Goal: Task Accomplishment & Management: Complete application form

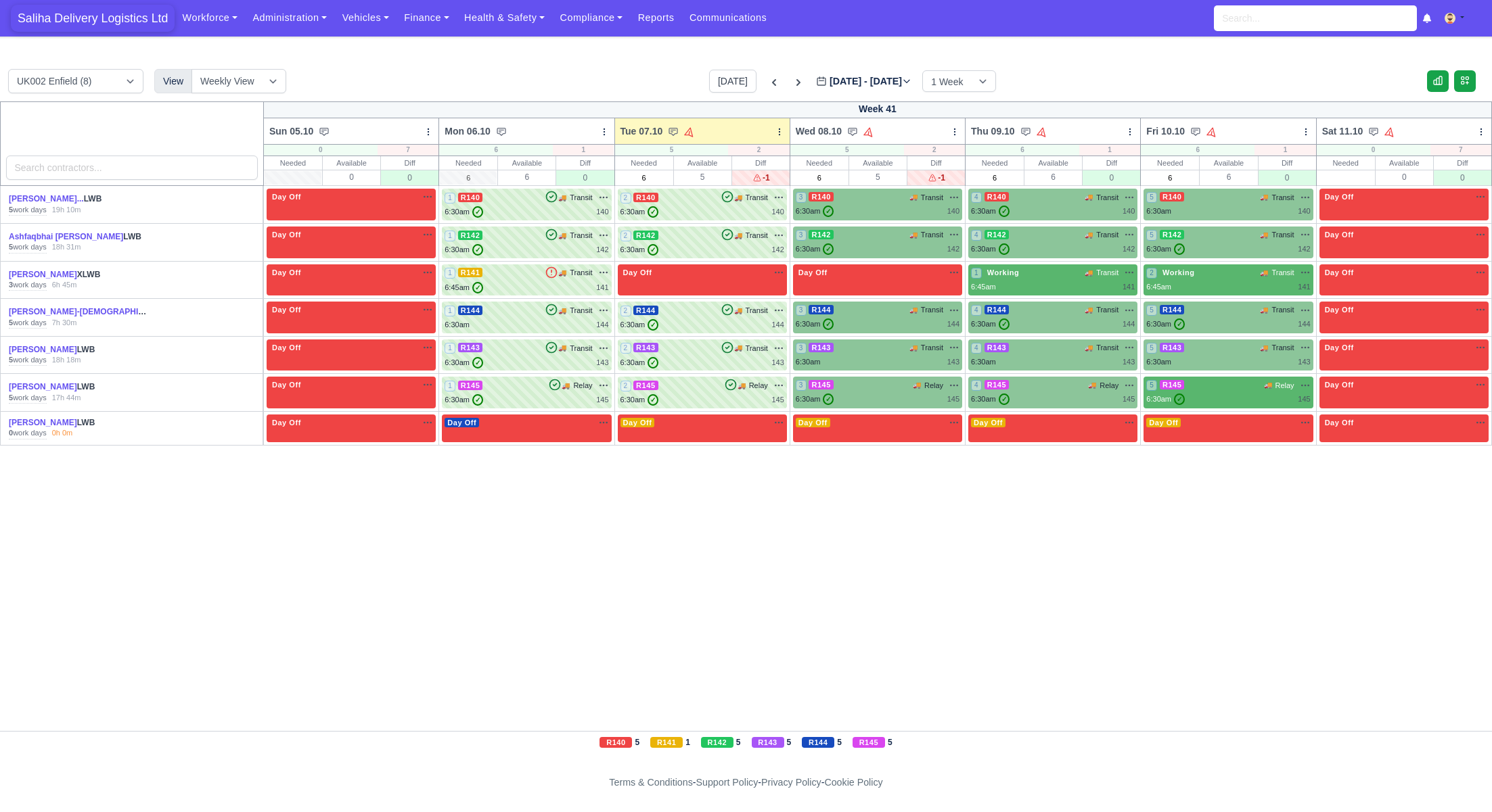
click at [115, 24] on span "Saliha Delivery Logistics Ltd" at bounding box center [92, 18] width 163 height 27
click at [112, 14] on span "Saliha Delivery Logistics Ltd" at bounding box center [92, 18] width 163 height 27
click at [357, 24] on link "Vehicles" at bounding box center [365, 18] width 62 height 27
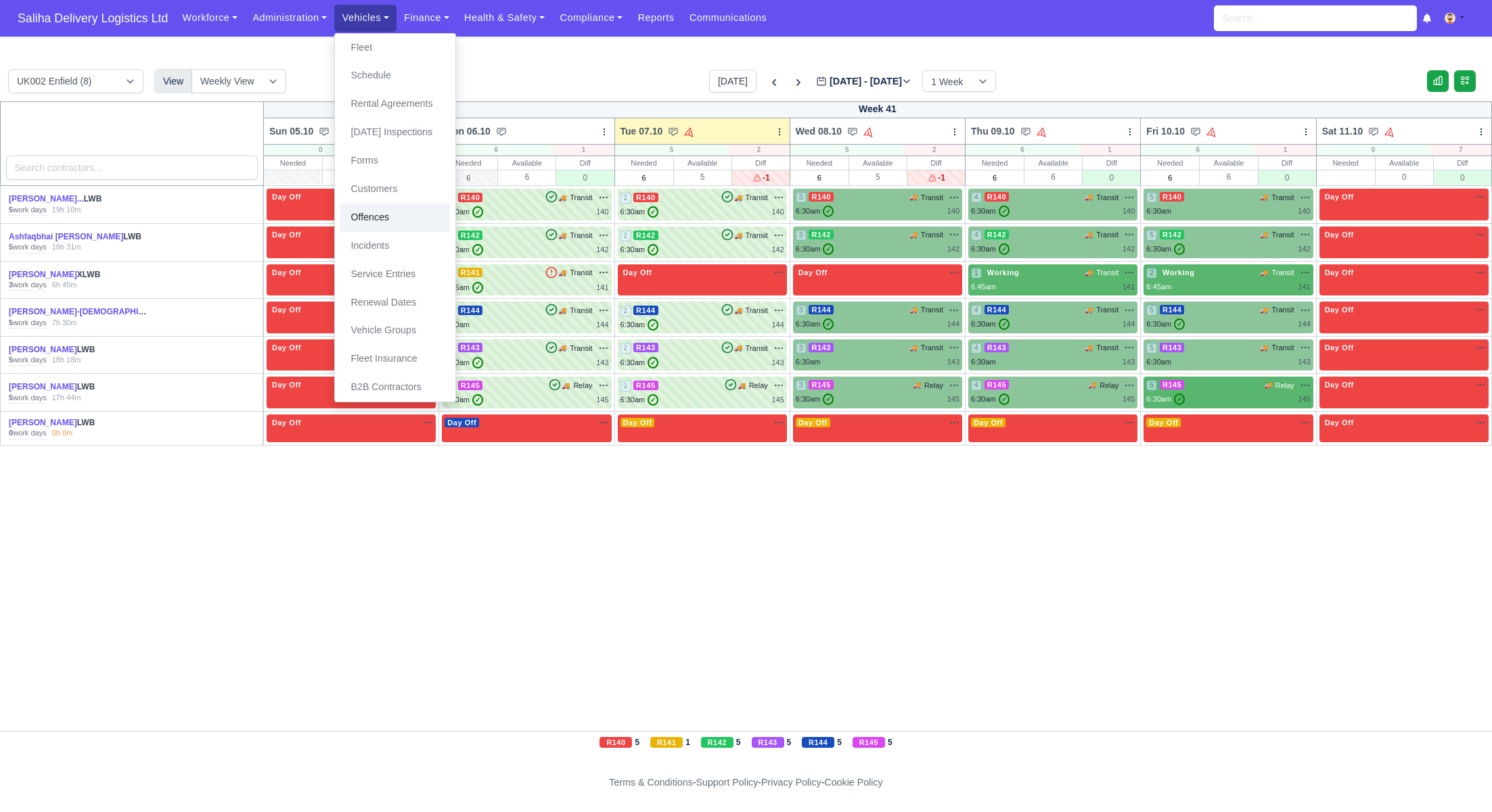
click at [388, 221] on link "Offences" at bounding box center [395, 218] width 109 height 28
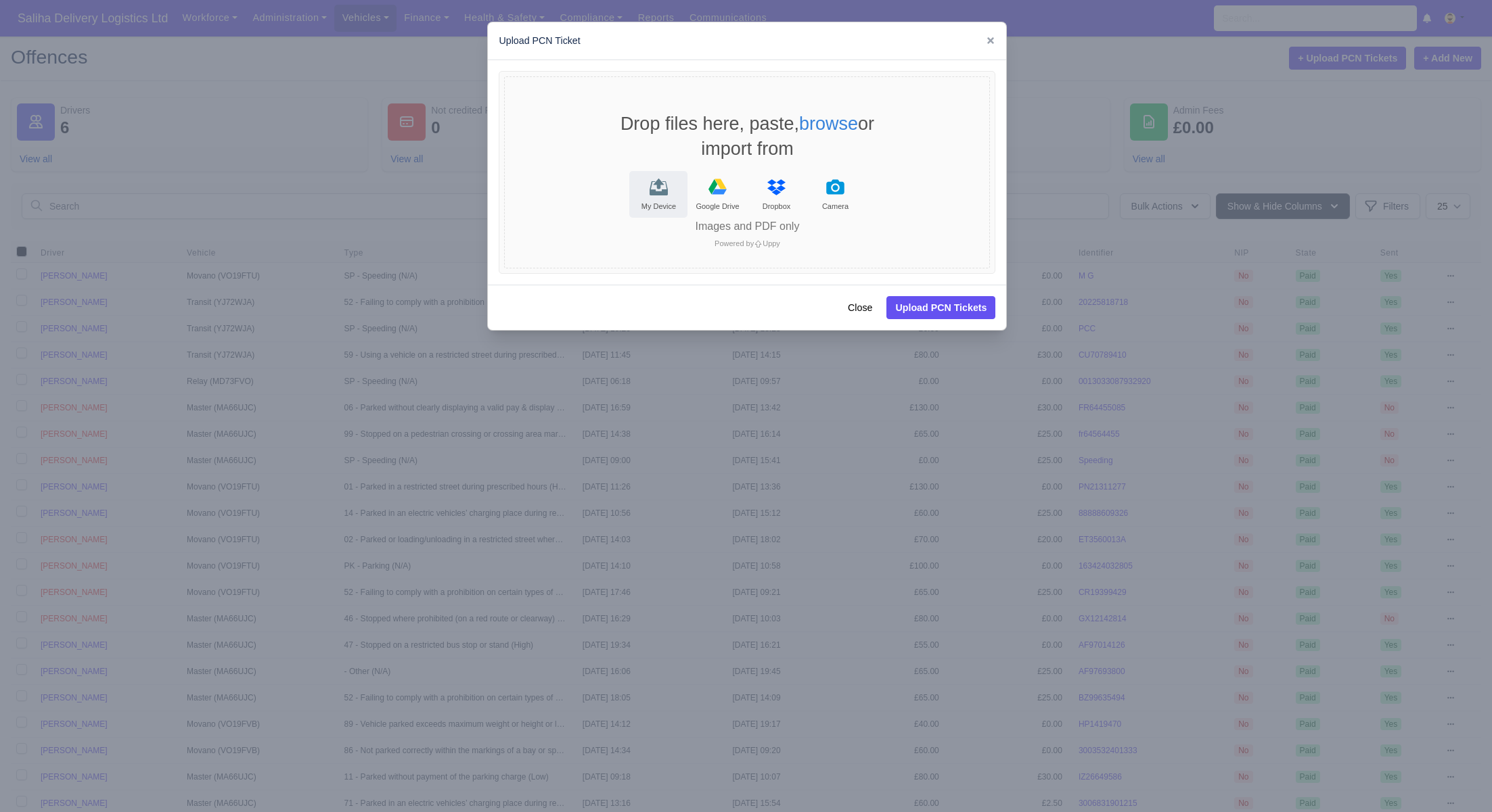
click at [652, 193] on icon "File Uploader" at bounding box center [658, 188] width 18 height 14
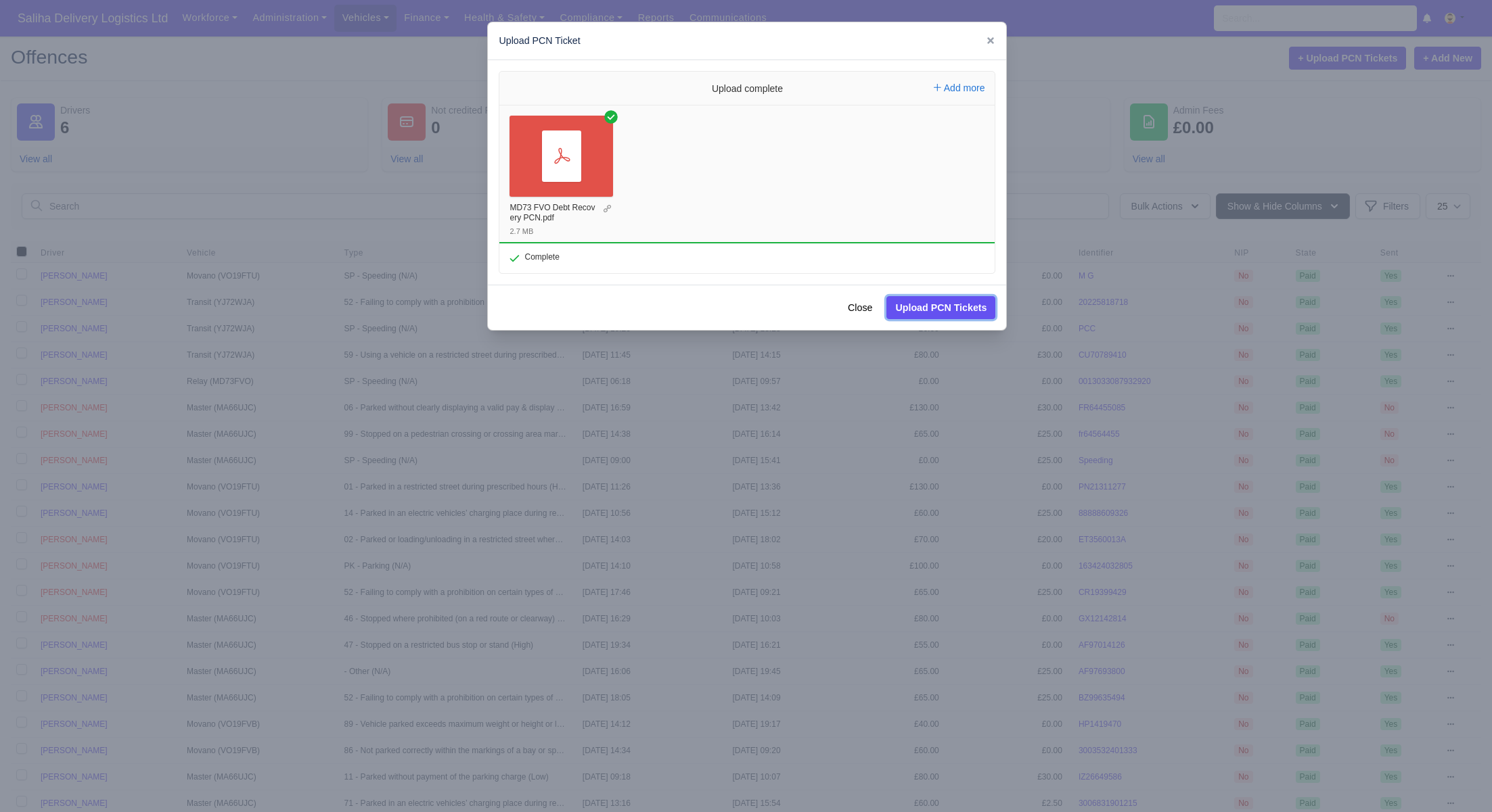
click at [914, 312] on button "Upload PCN Tickets" at bounding box center [940, 307] width 109 height 23
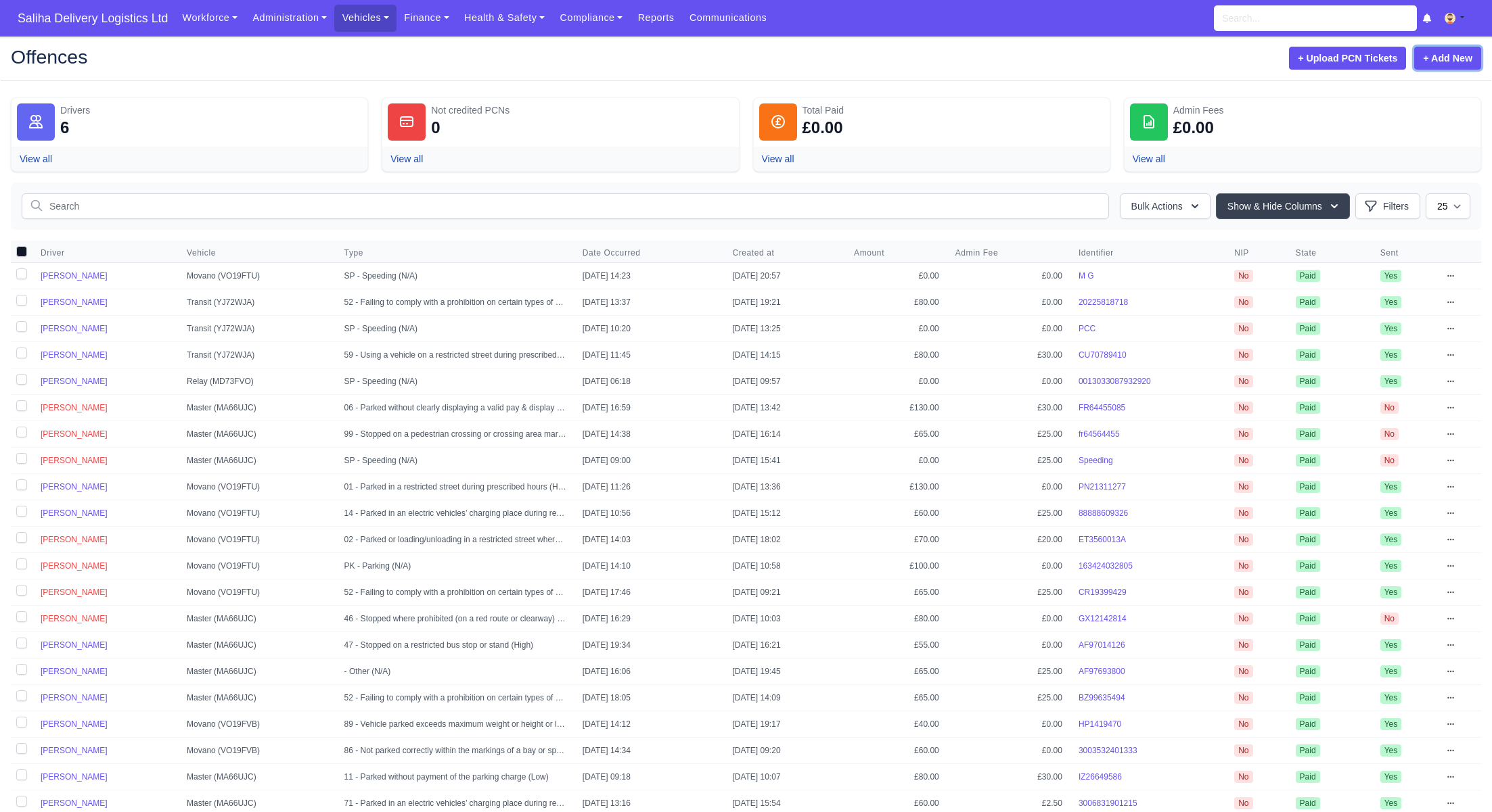
click at [1462, 56] on link "+ Add New" at bounding box center [1447, 58] width 67 height 23
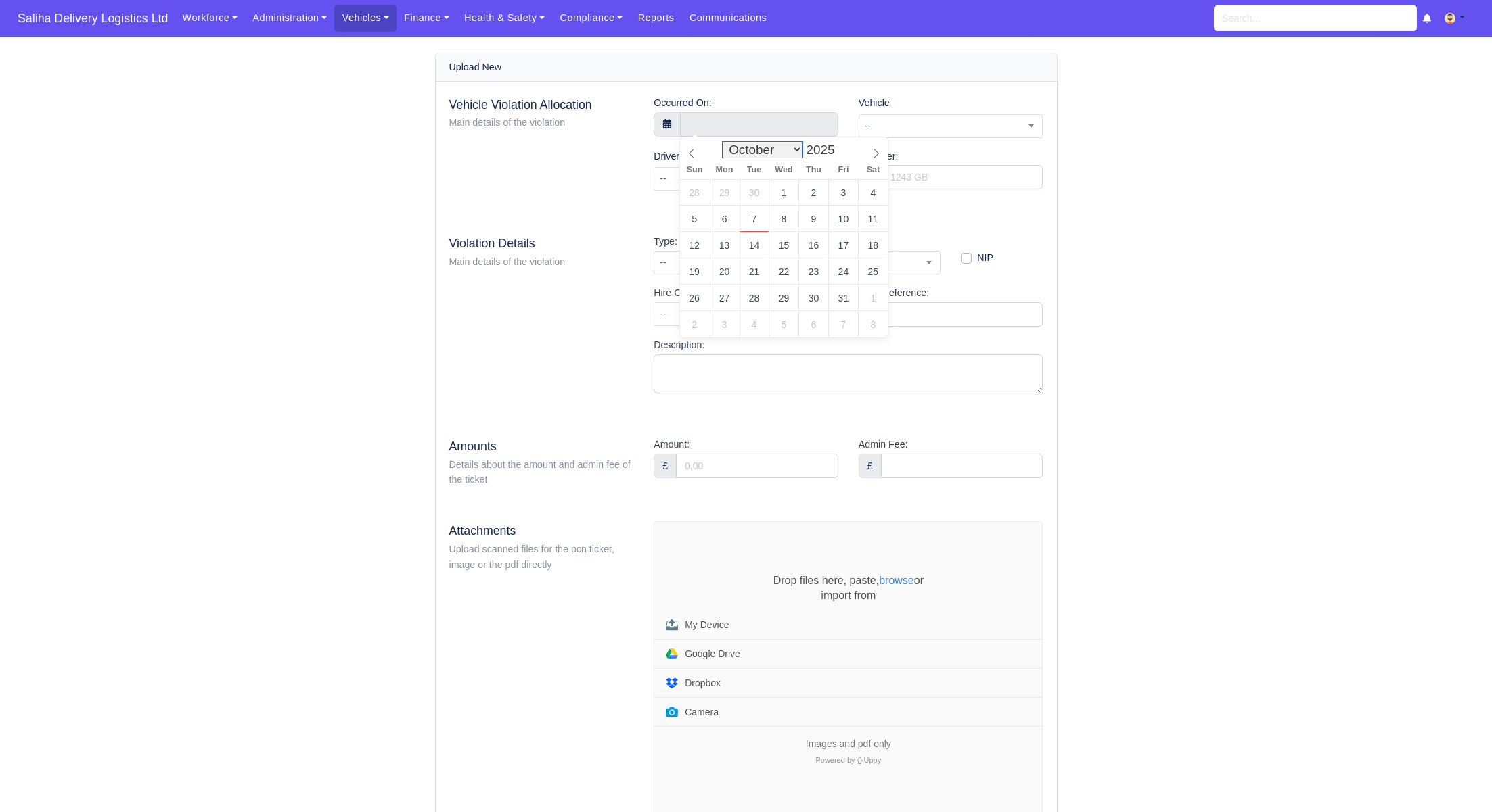
click at [797, 150] on select "January February March April May June July August September October November De…" at bounding box center [763, 149] width 80 height 16
select select "6"
click at [723, 142] on select "January February March April May June July August September October November De…" at bounding box center [763, 149] width 80 height 16
type input "12 July 2025 00:00"
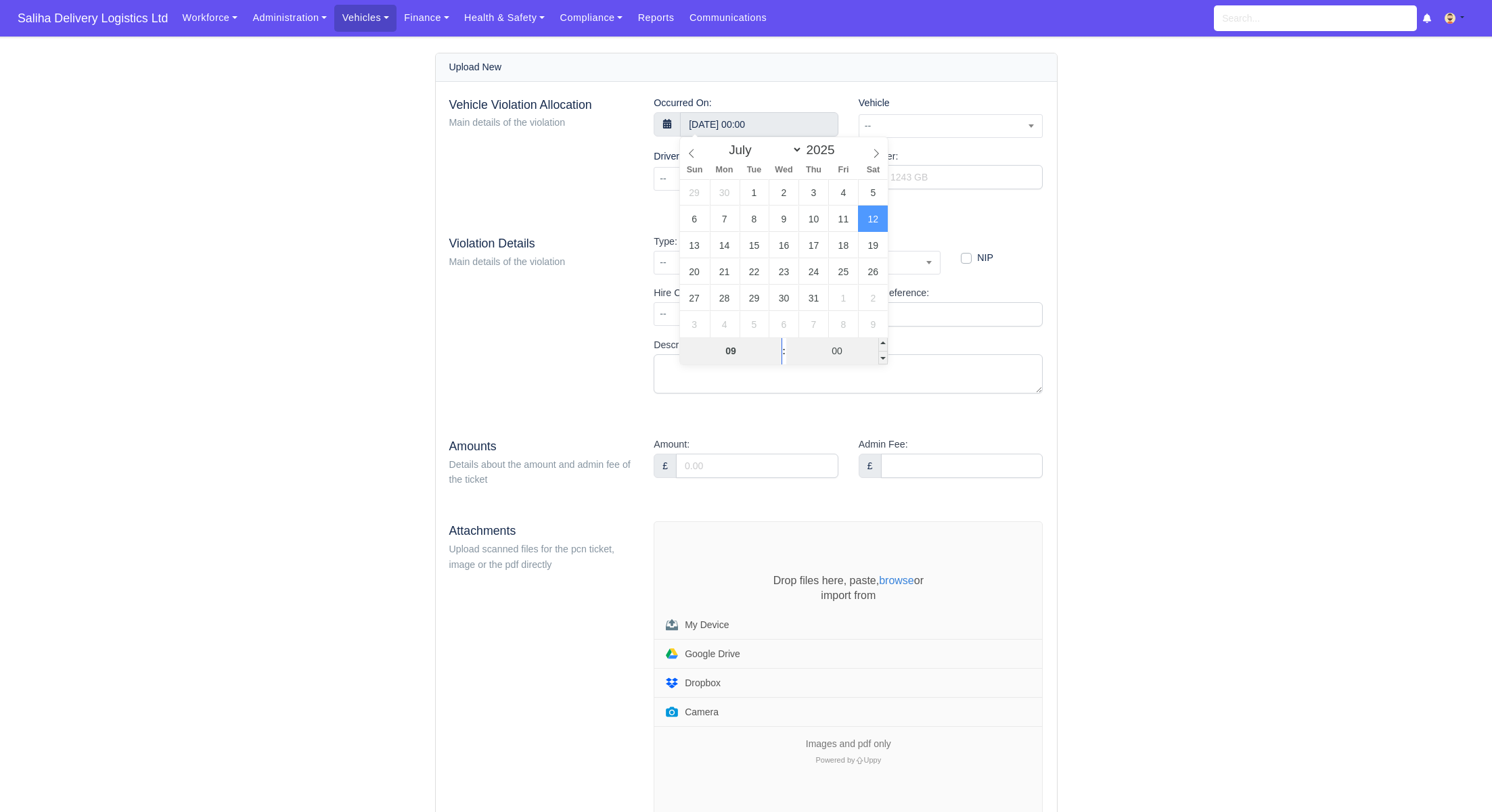
type input "09"
type input "12 July 2025 09:00"
drag, startPoint x: 832, startPoint y: 352, endPoint x: 847, endPoint y: 351, distance: 15.0
click at [847, 351] on input "00" at bounding box center [836, 350] width 102 height 27
type input "00"
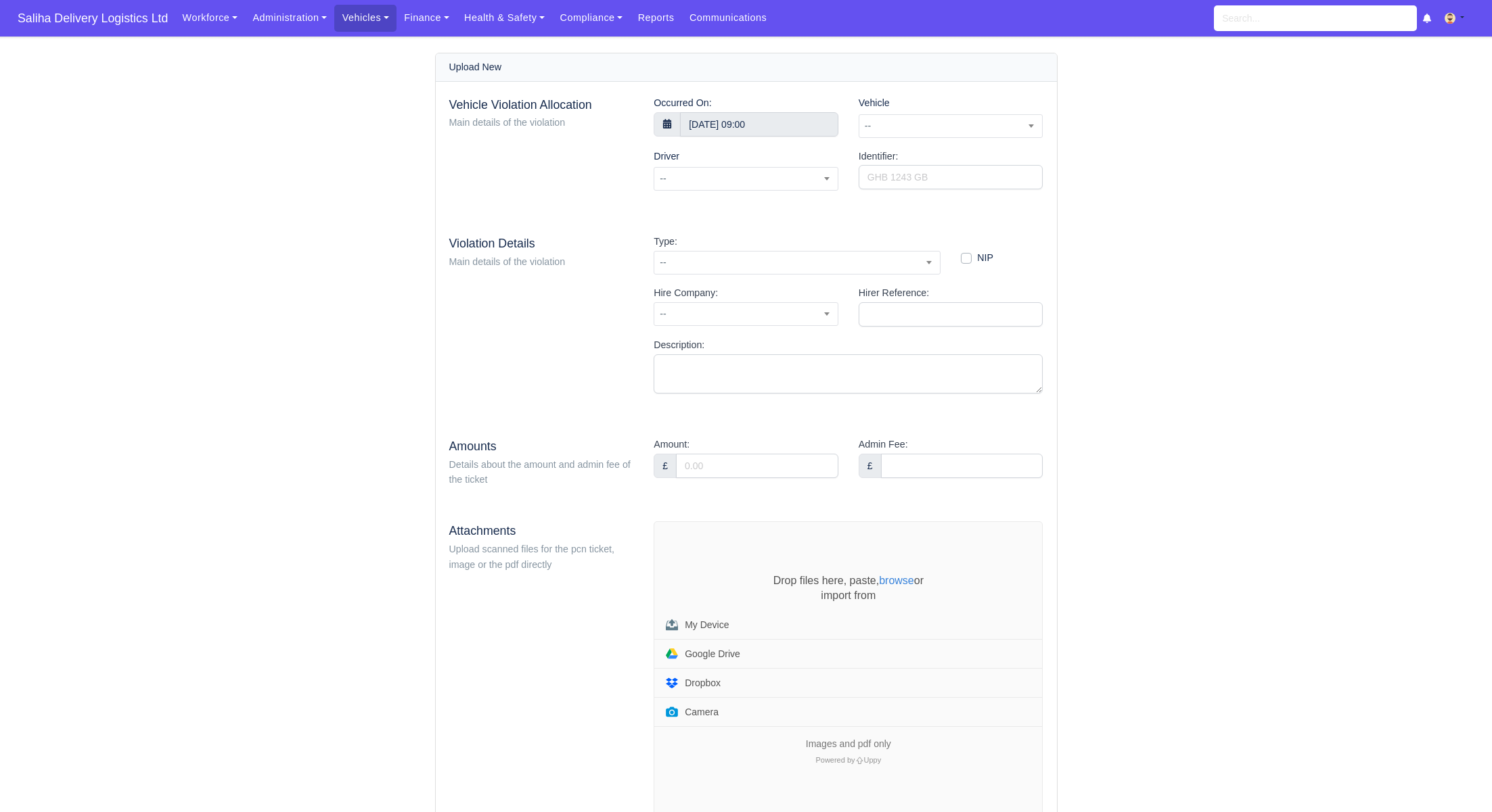
drag, startPoint x: 1076, startPoint y: 251, endPoint x: 1012, endPoint y: 197, distance: 83.7
click at [1076, 251] on div "Upload New Vehicle Violation Allocation Main details of the violation Occurred …" at bounding box center [746, 466] width 771 height 827
click at [953, 137] on span "--" at bounding box center [951, 126] width 185 height 24
select select "47"
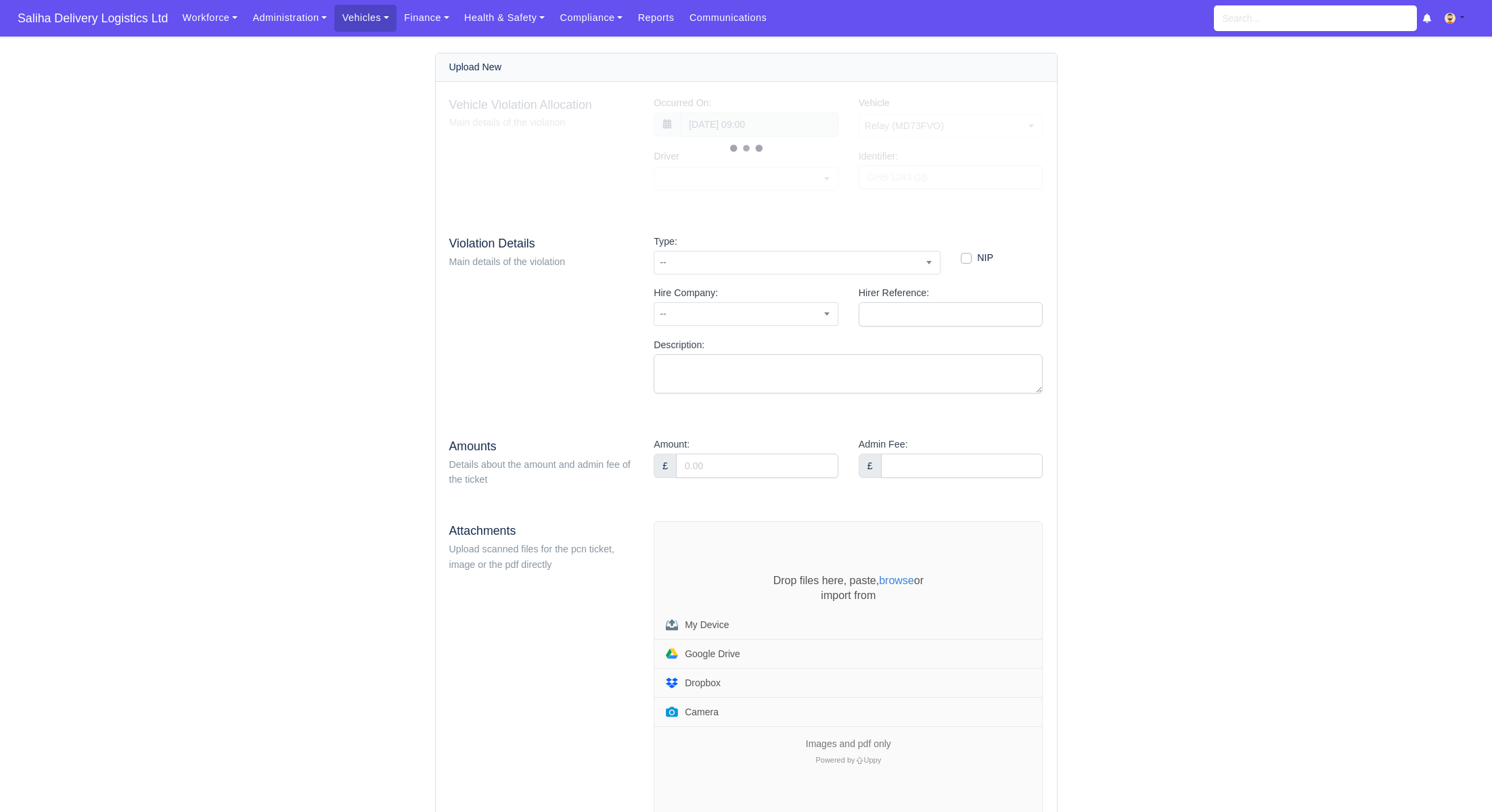
select select "98"
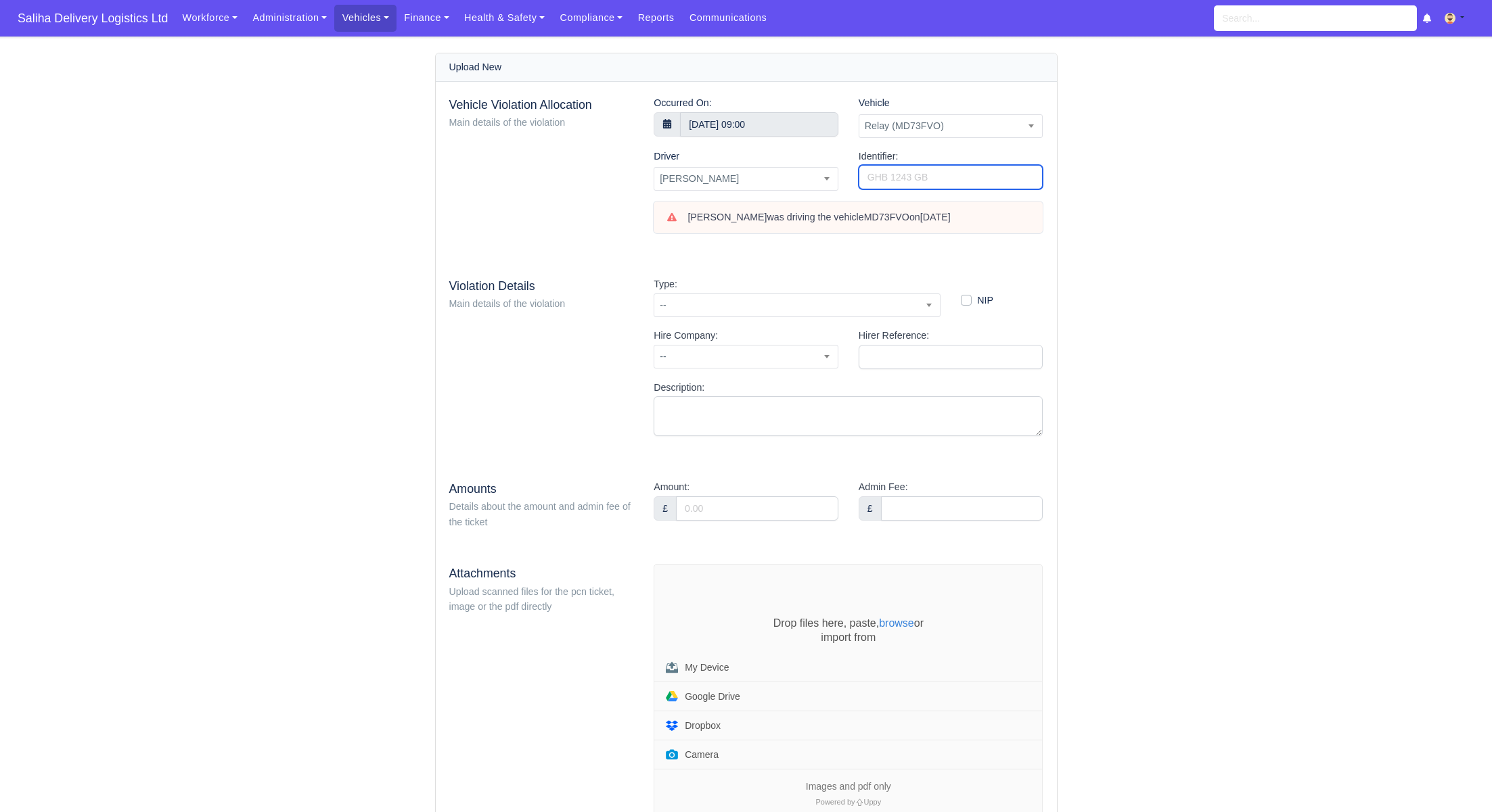
click at [891, 178] on input "Identifier:" at bounding box center [951, 176] width 185 height 24
type input "m"
type input "M-G"
click at [738, 308] on span "--" at bounding box center [797, 305] width 285 height 17
type input "D"
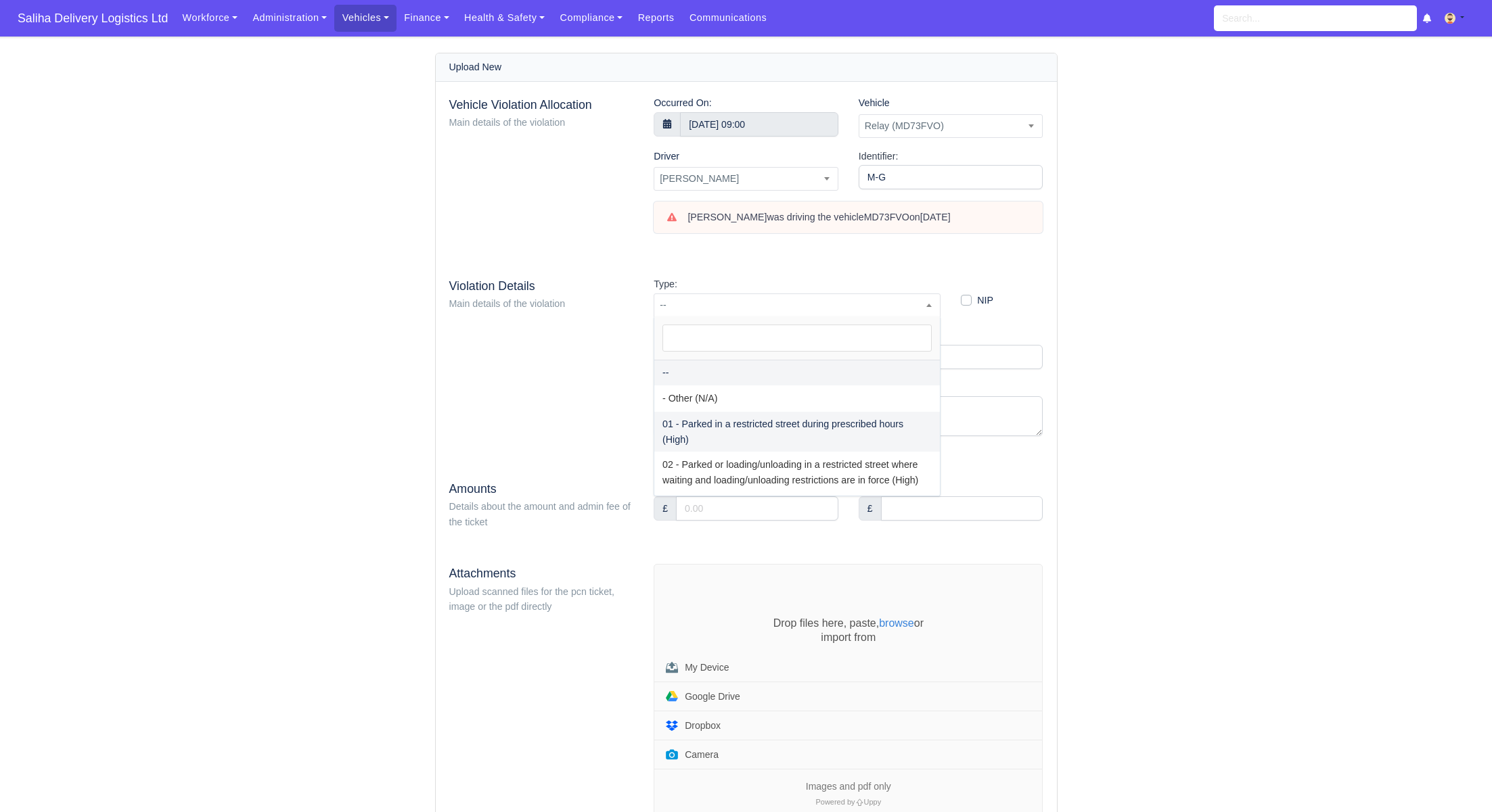
select select "1"
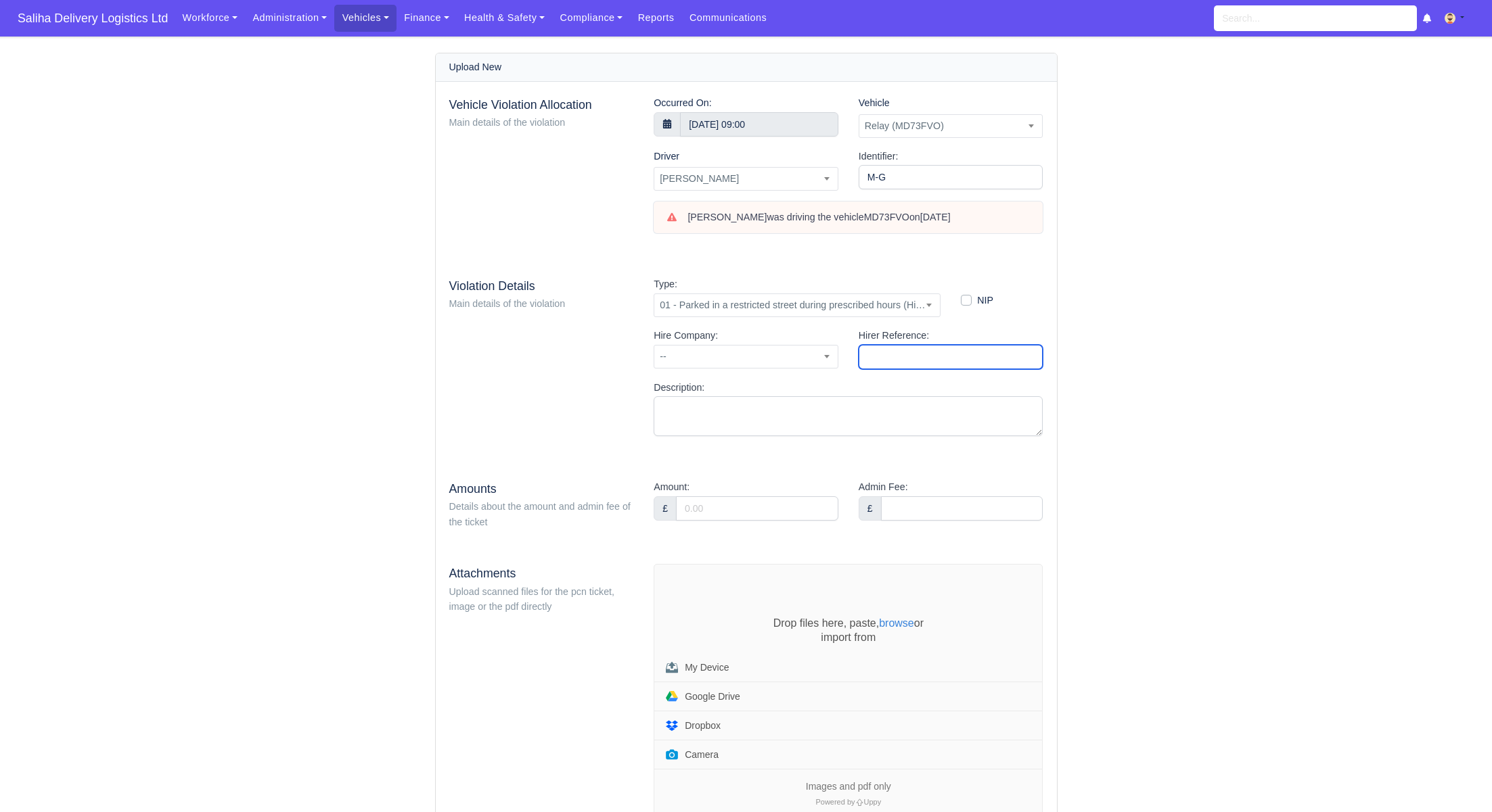
click at [904, 354] on input "Hirer Reference:" at bounding box center [951, 356] width 185 height 24
type input "[PERSON_NAME]"
click at [727, 364] on span "--" at bounding box center [745, 356] width 183 height 17
select select "2"
click at [708, 421] on textarea "Description:" at bounding box center [847, 416] width 389 height 40
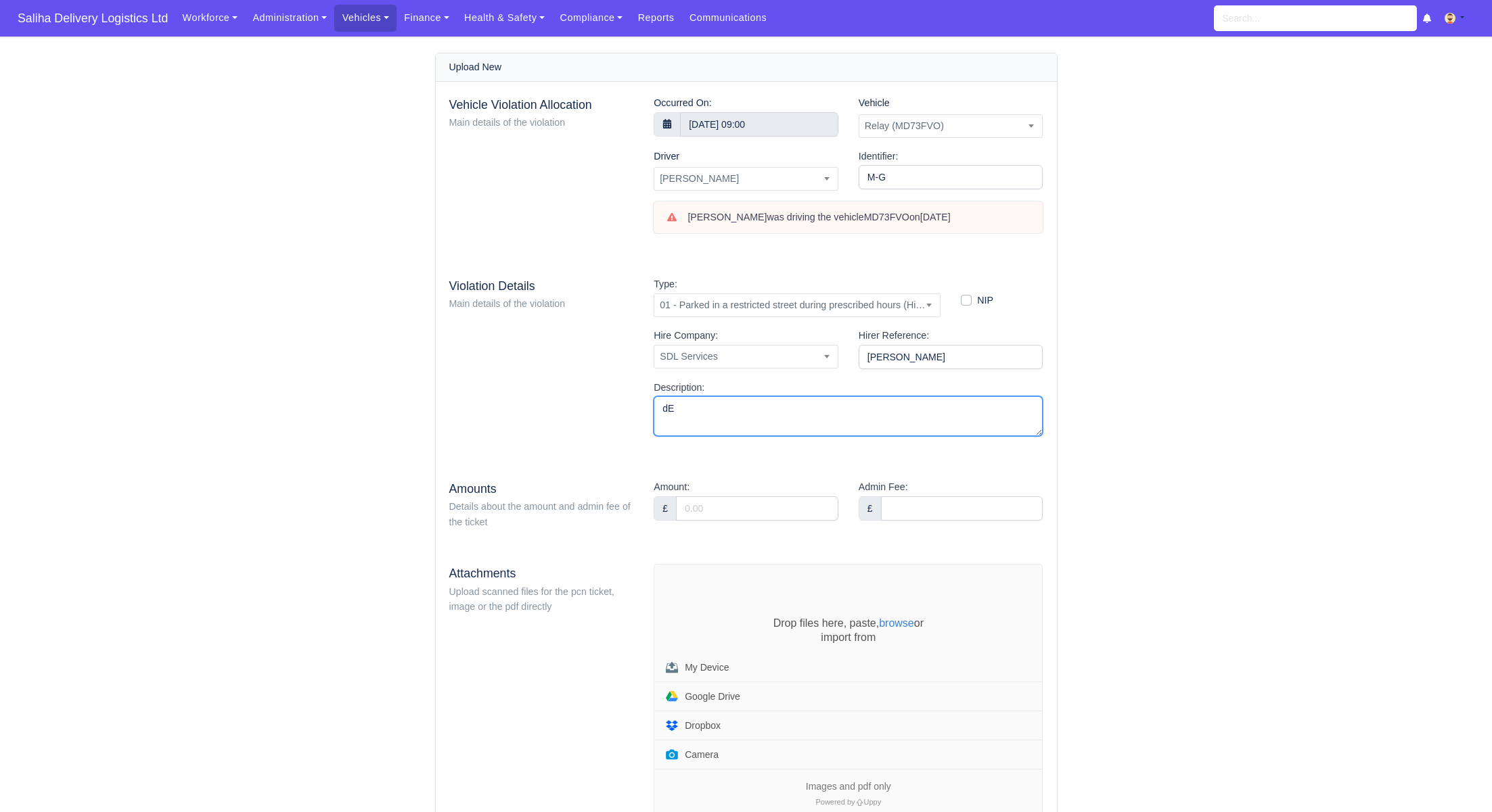
type textarea "d"
type textarea "Debt Recovery Plus"
click at [715, 510] on input "Amount:" at bounding box center [757, 508] width 162 height 24
type input "170"
click at [908, 515] on input "Admin Fee:" at bounding box center [962, 508] width 162 height 24
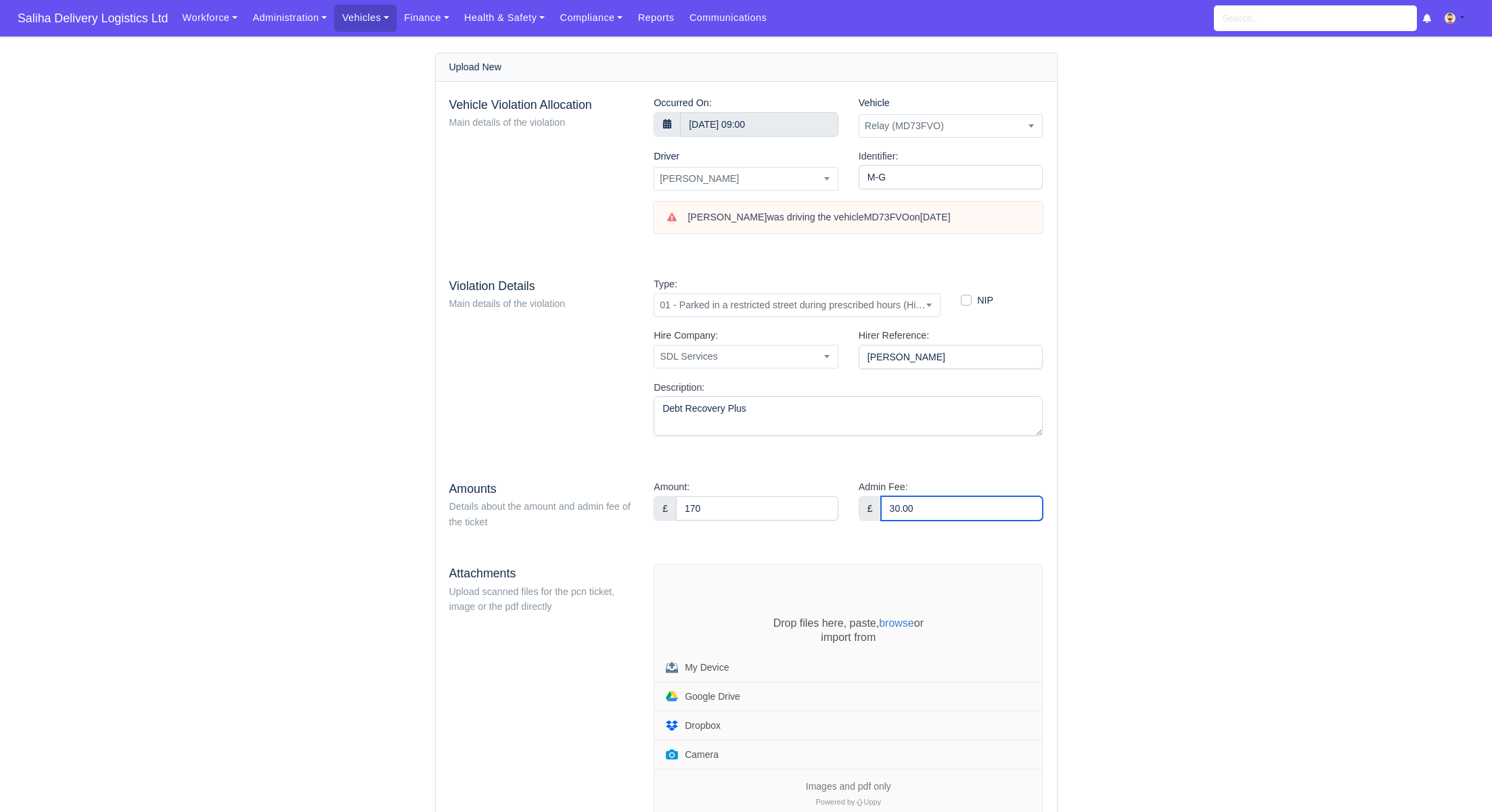
type input "30.00"
click at [737, 508] on input "170" at bounding box center [757, 508] width 162 height 24
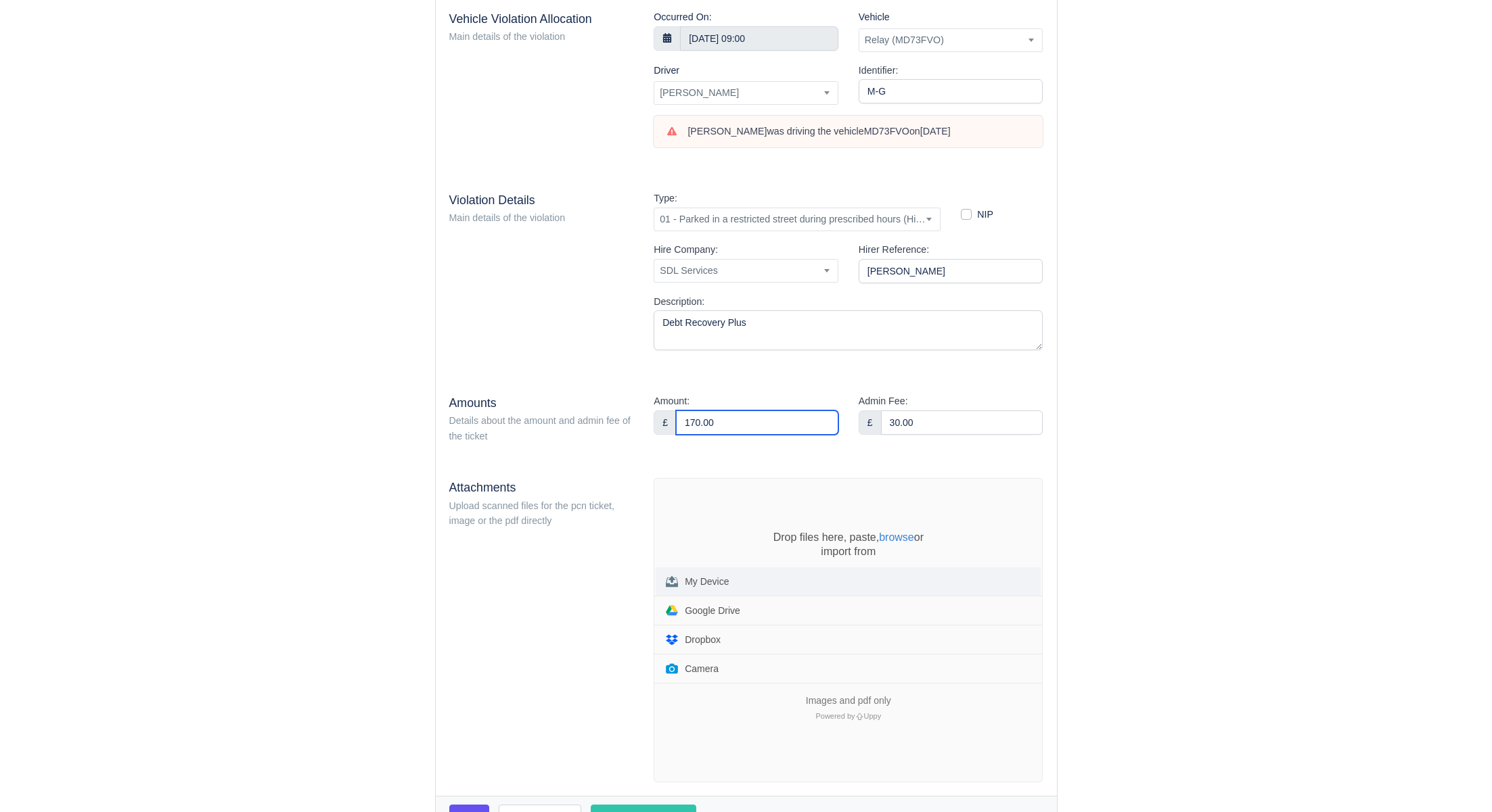
type input "170.00"
click at [697, 578] on div "My Device" at bounding box center [706, 581] width 44 height 9
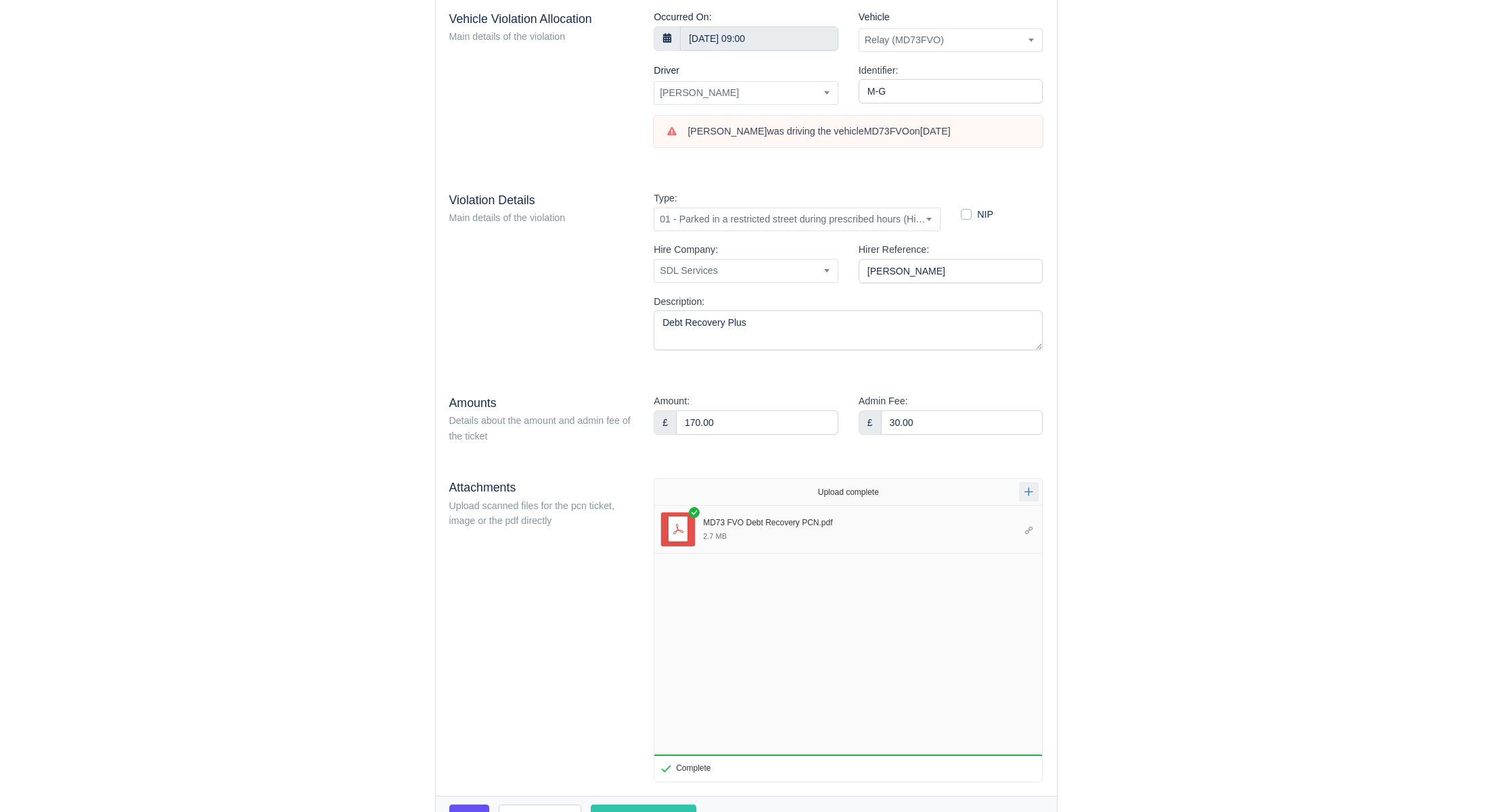
scroll to position [167, 0]
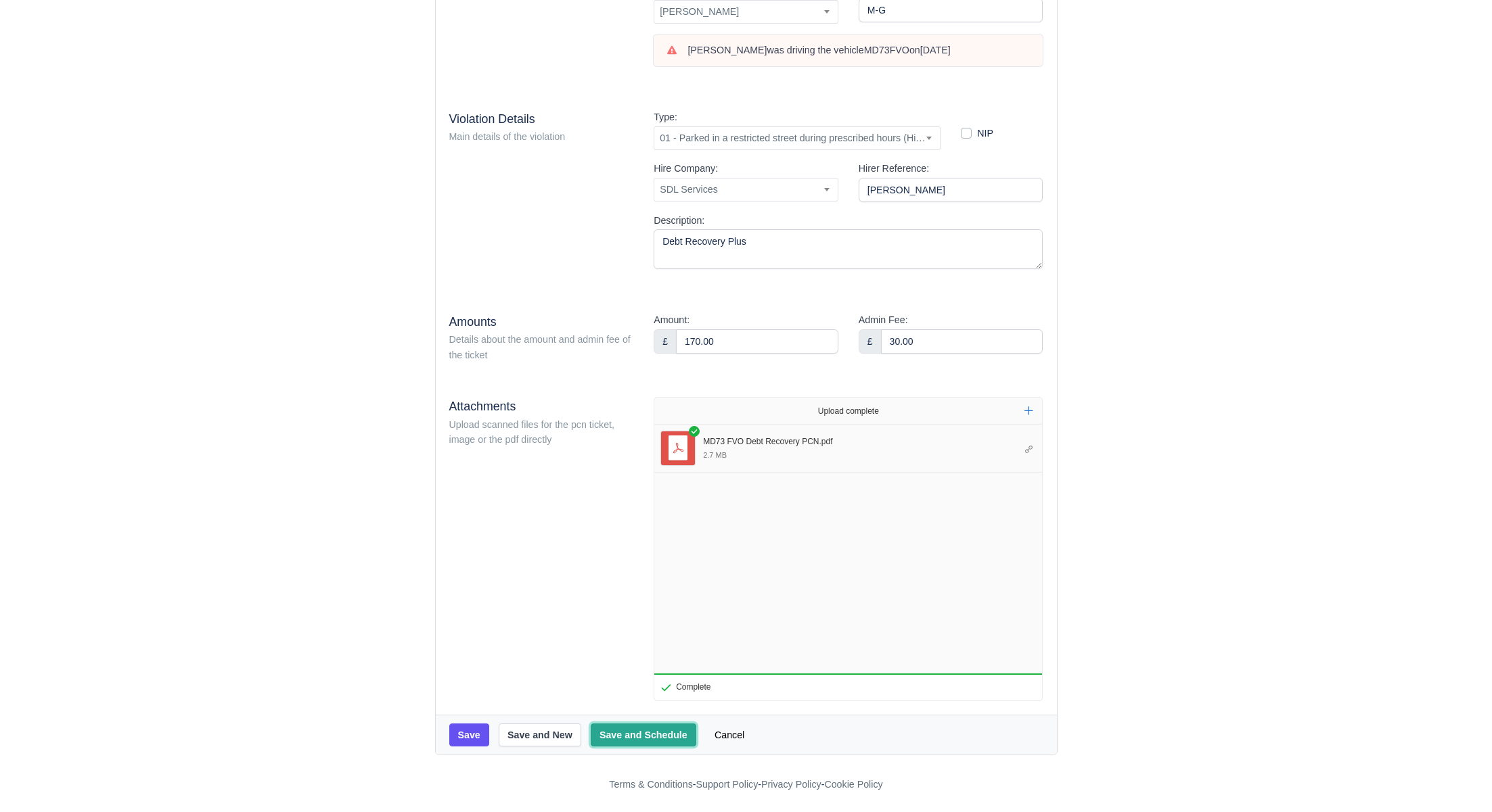
click at [621, 733] on button "Save and Schedule" at bounding box center [642, 735] width 105 height 23
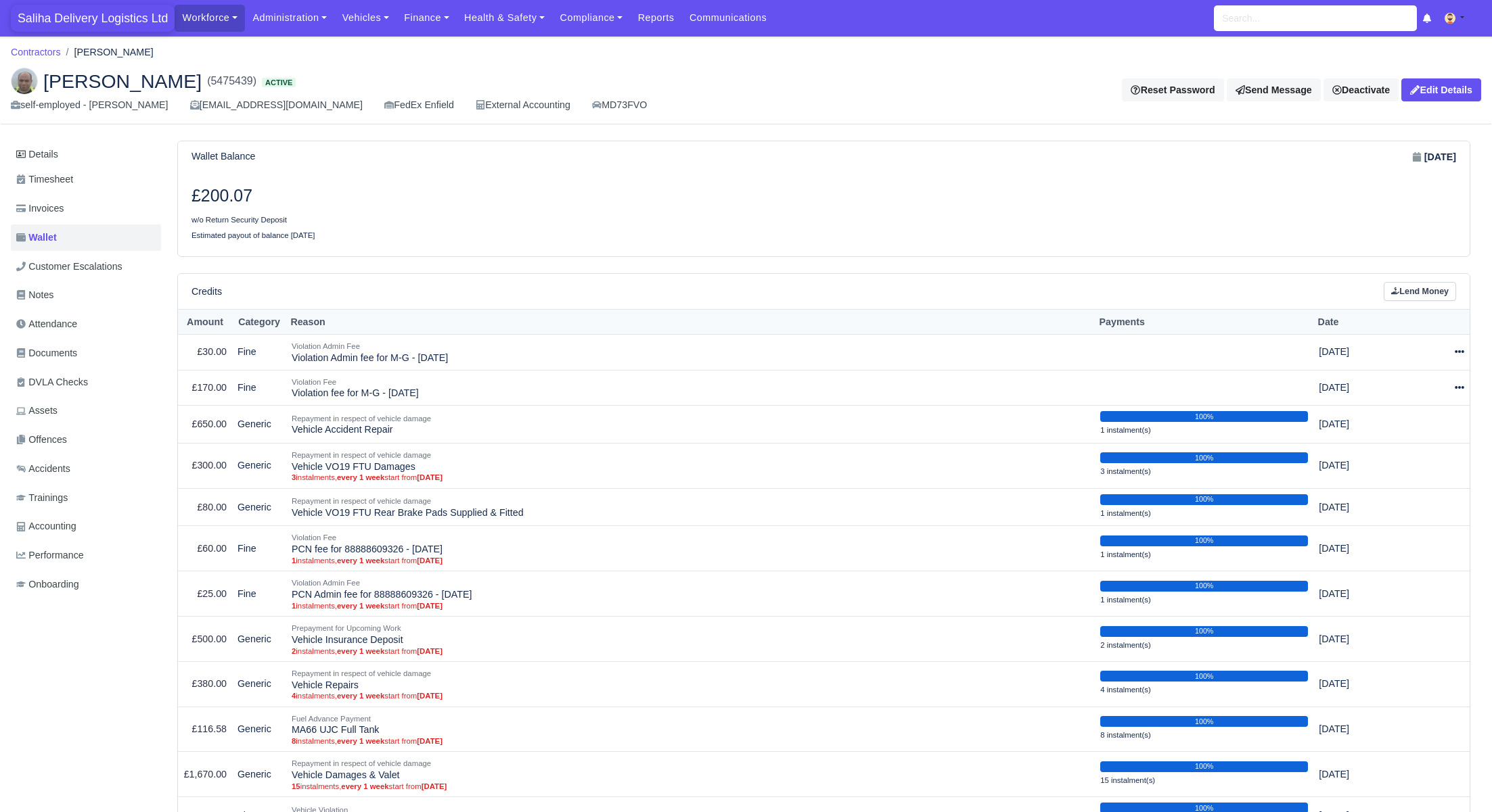
click at [76, 20] on span "Saliha Delivery Logistics Ltd" at bounding box center [92, 18] width 163 height 27
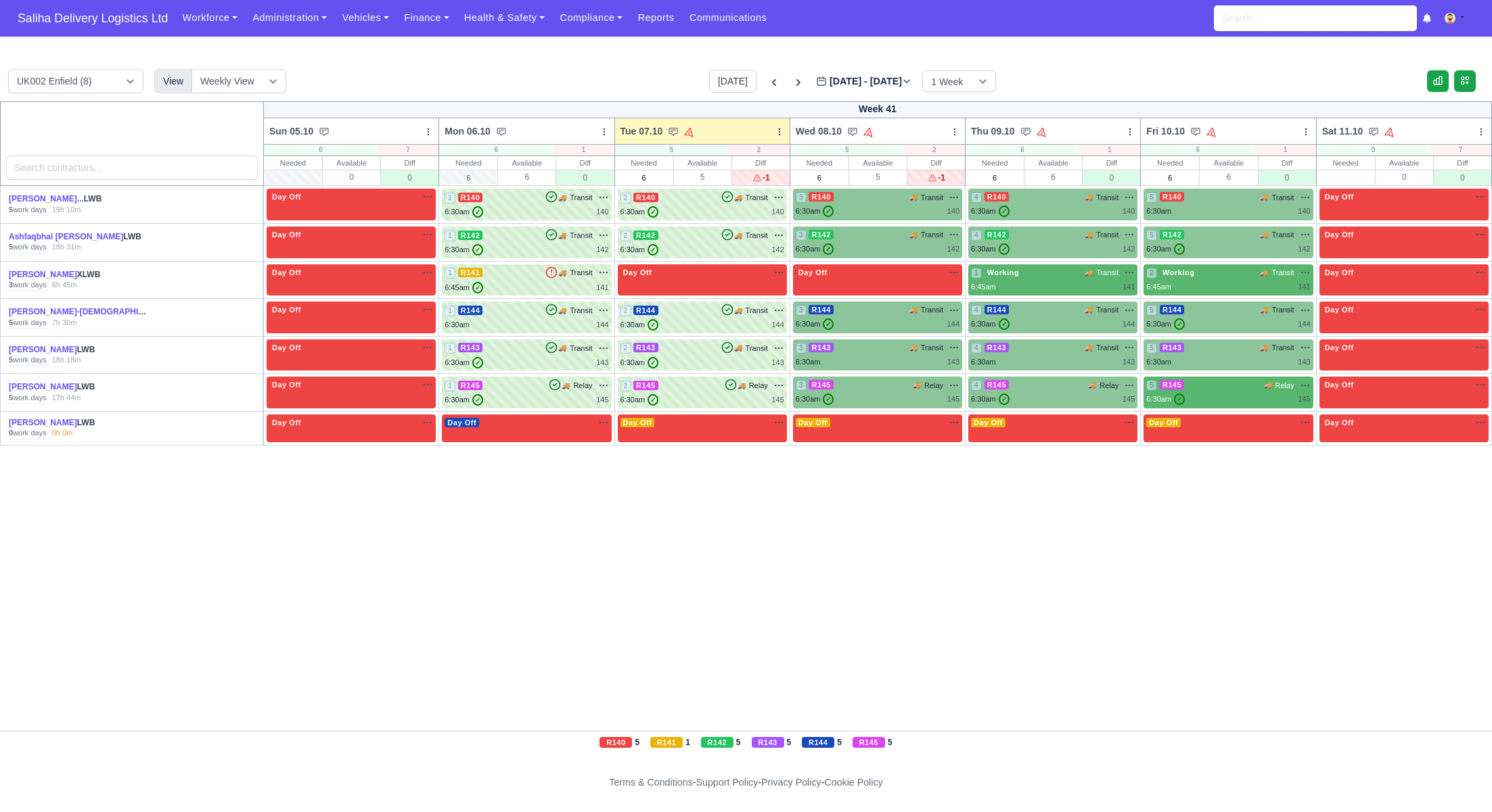
click at [41, 393] on div "5 work days" at bounding box center [28, 398] width 38 height 11
click at [41, 388] on link "[PERSON_NAME]" at bounding box center [43, 386] width 68 height 9
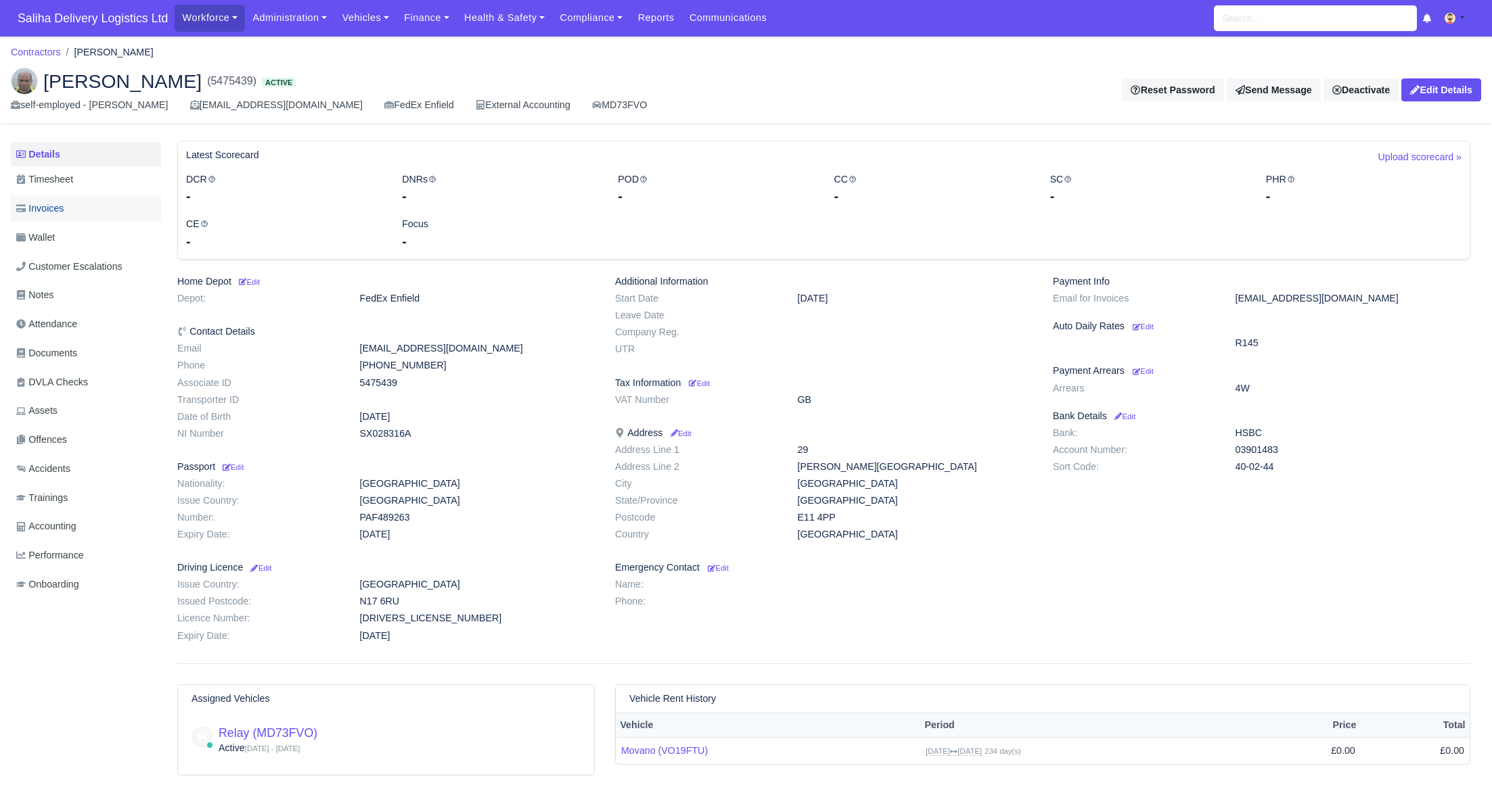
click at [71, 211] on link "Invoices" at bounding box center [85, 209] width 150 height 27
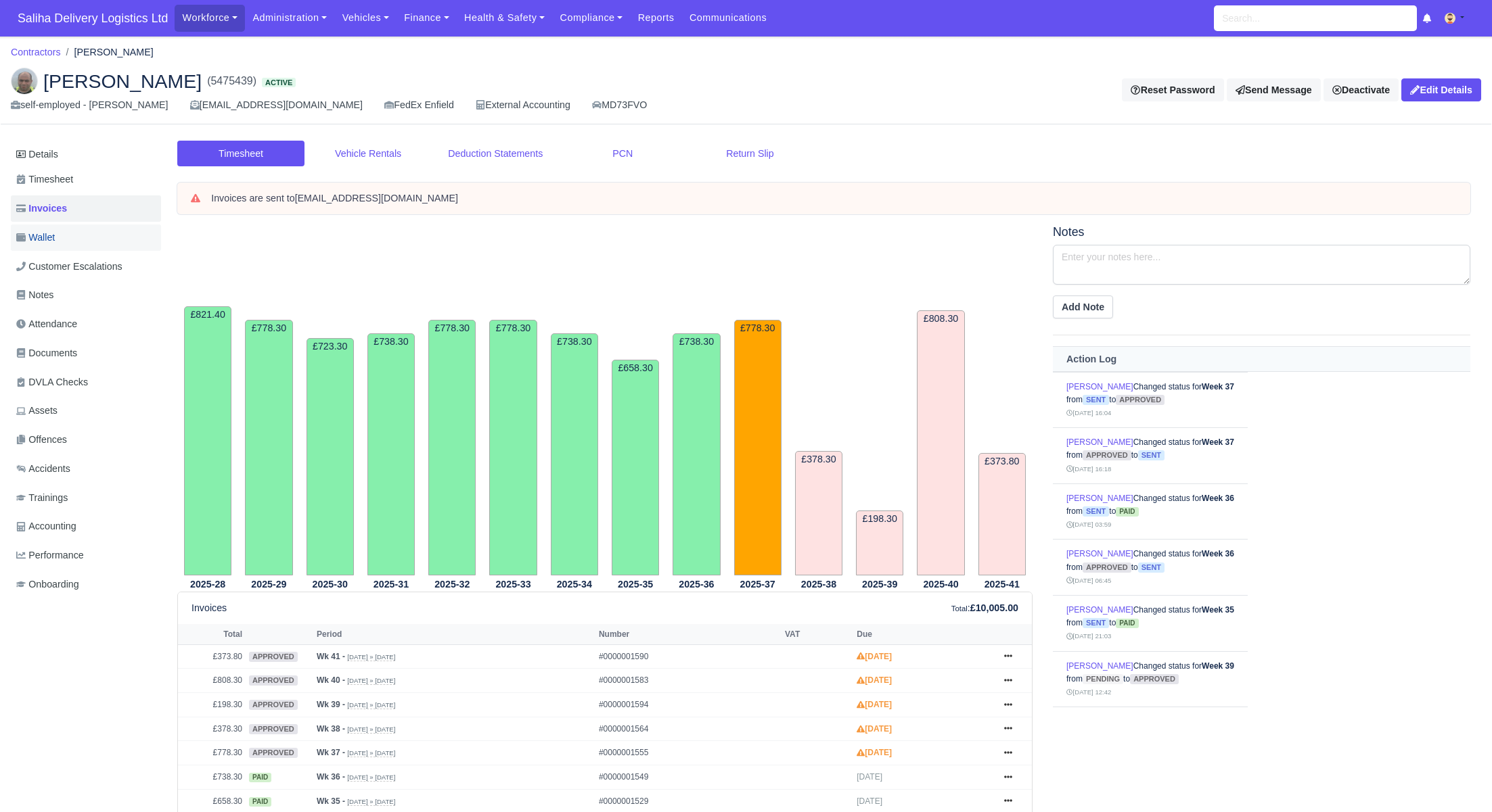
click at [80, 241] on link "Wallet" at bounding box center [85, 238] width 150 height 27
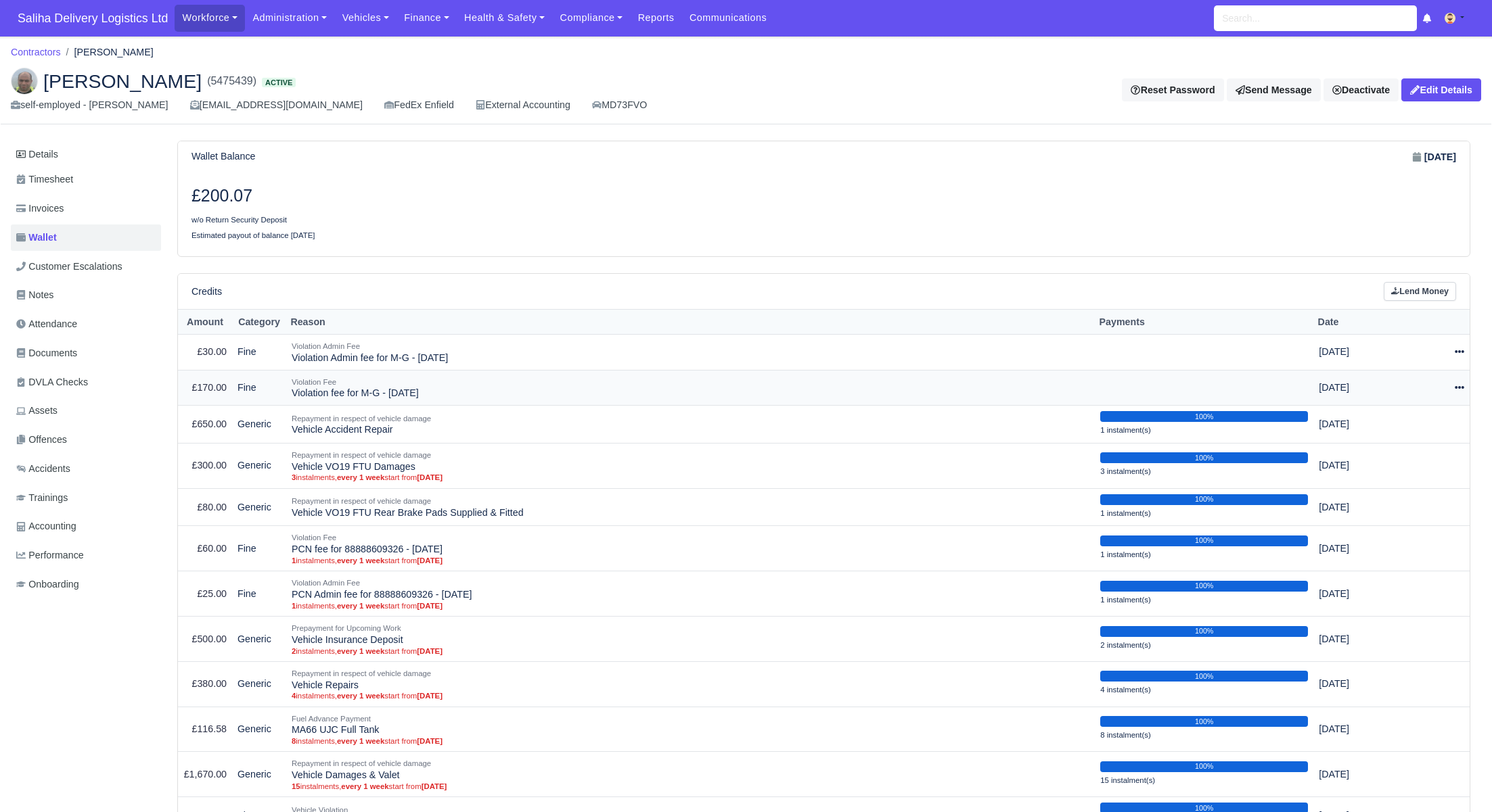
click at [1456, 389] on icon at bounding box center [1459, 387] width 9 height 9
click at [1408, 435] on button "Make Payment" at bounding box center [1401, 428] width 120 height 21
select select "321"
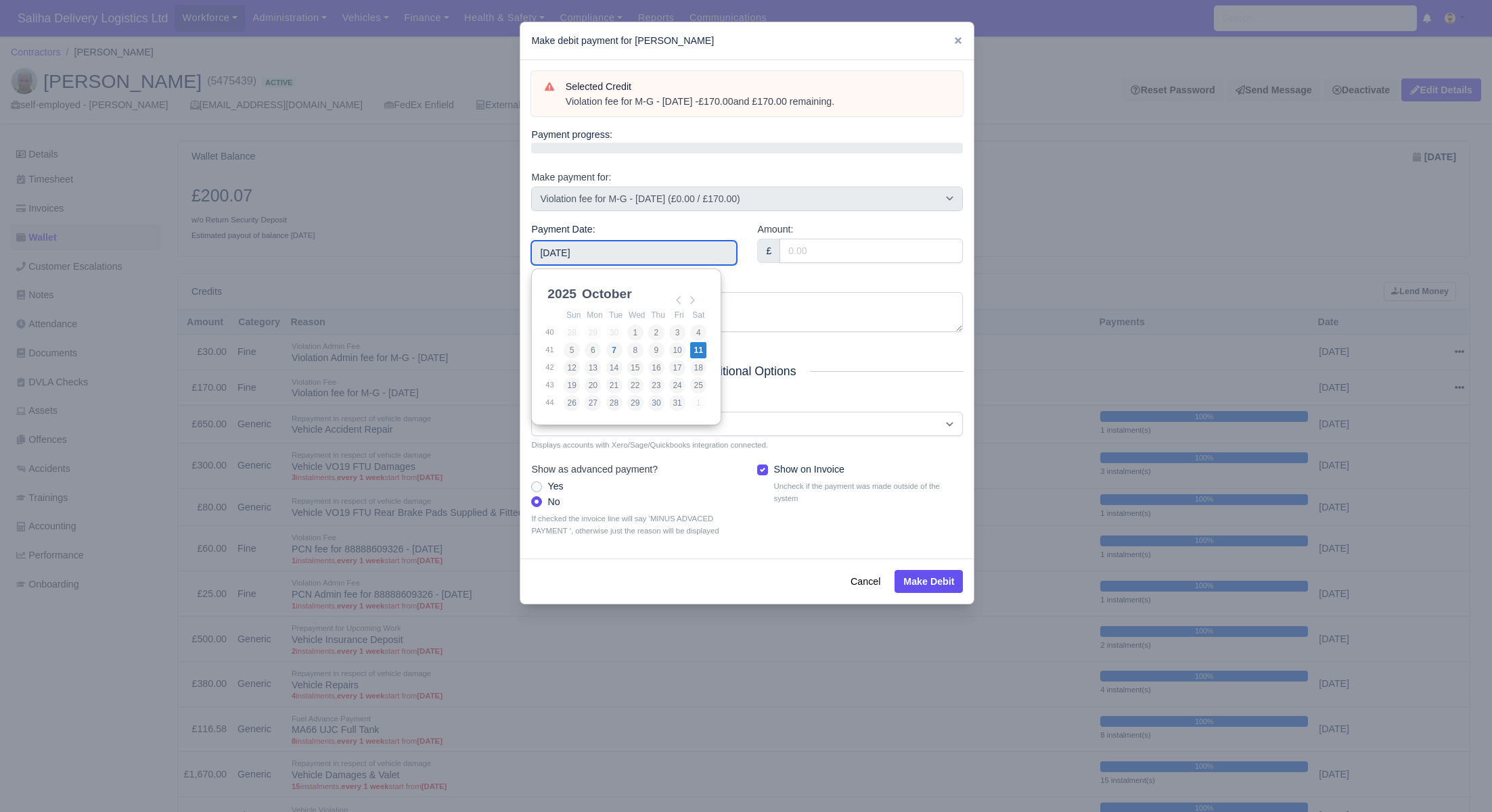
click at [609, 253] on input "[DATE]" at bounding box center [634, 253] width 206 height 24
type input "2025-09-08"
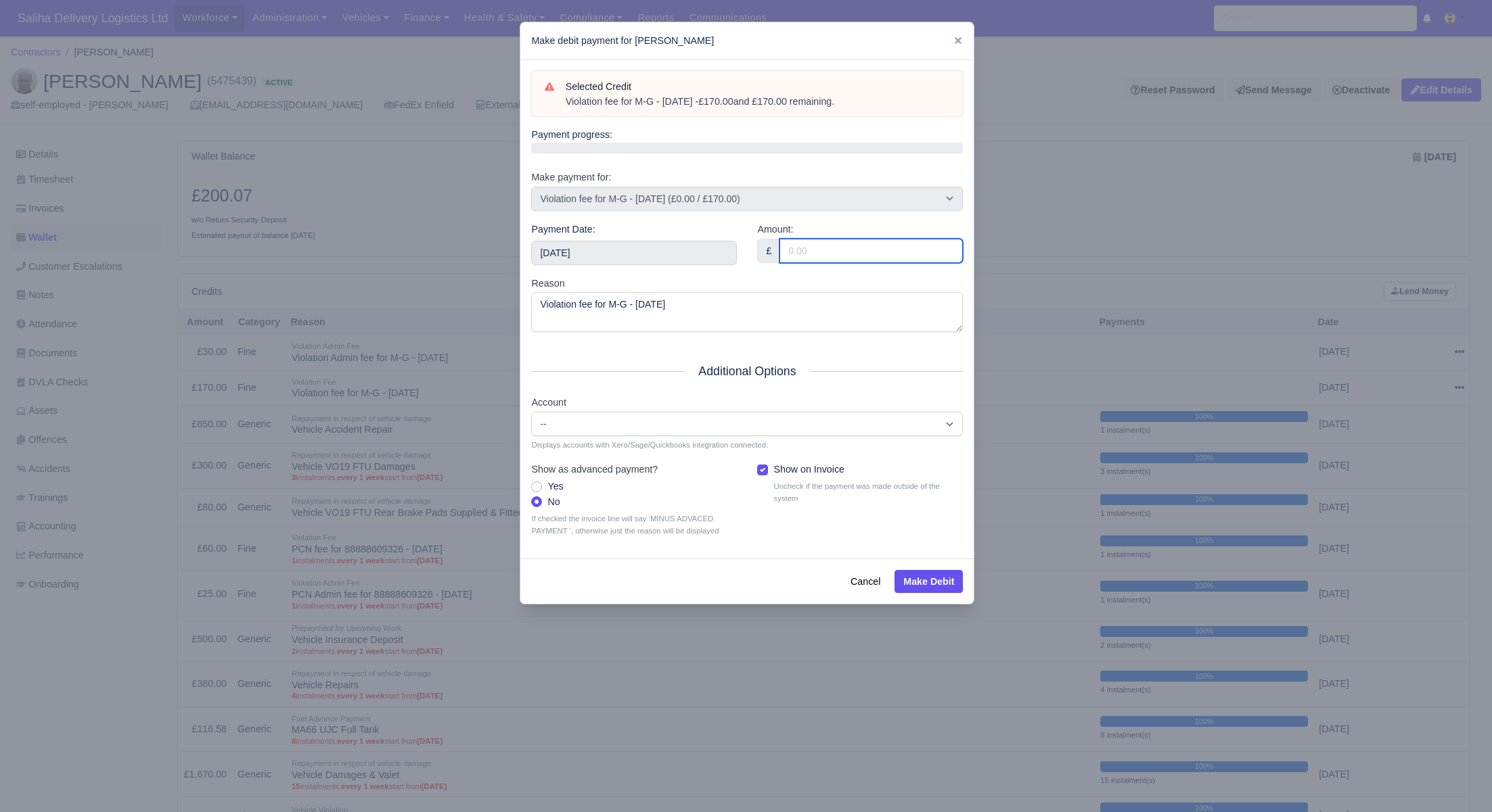
click at [810, 258] on input "Amount:" at bounding box center [870, 250] width 183 height 24
type input "2"
type input "170"
click at [910, 580] on button "Make Debit" at bounding box center [928, 582] width 68 height 23
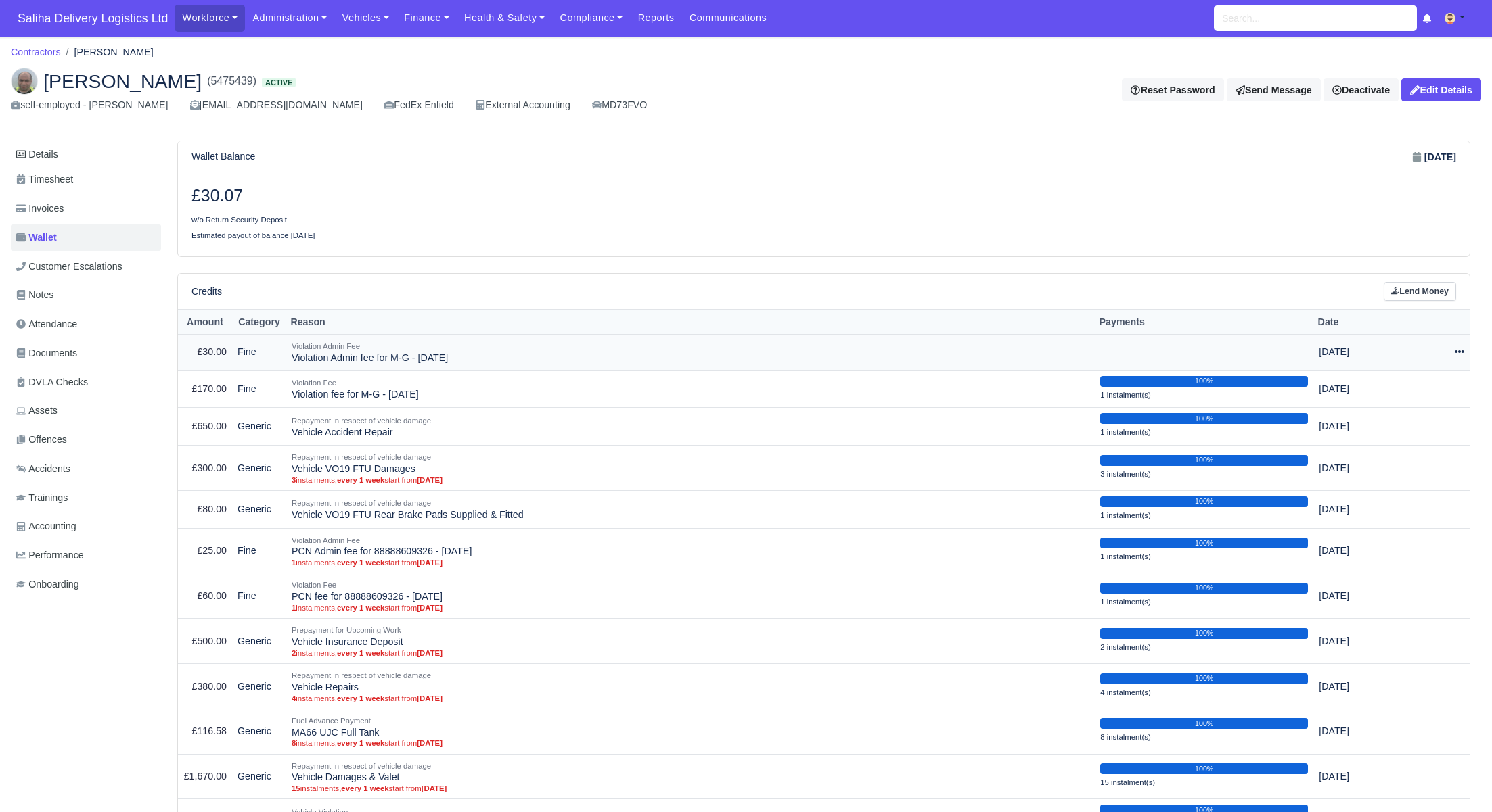
click at [1461, 351] on icon at bounding box center [1459, 351] width 9 height 9
click at [1399, 392] on button "Make Payment" at bounding box center [1401, 393] width 120 height 21
select select "322"
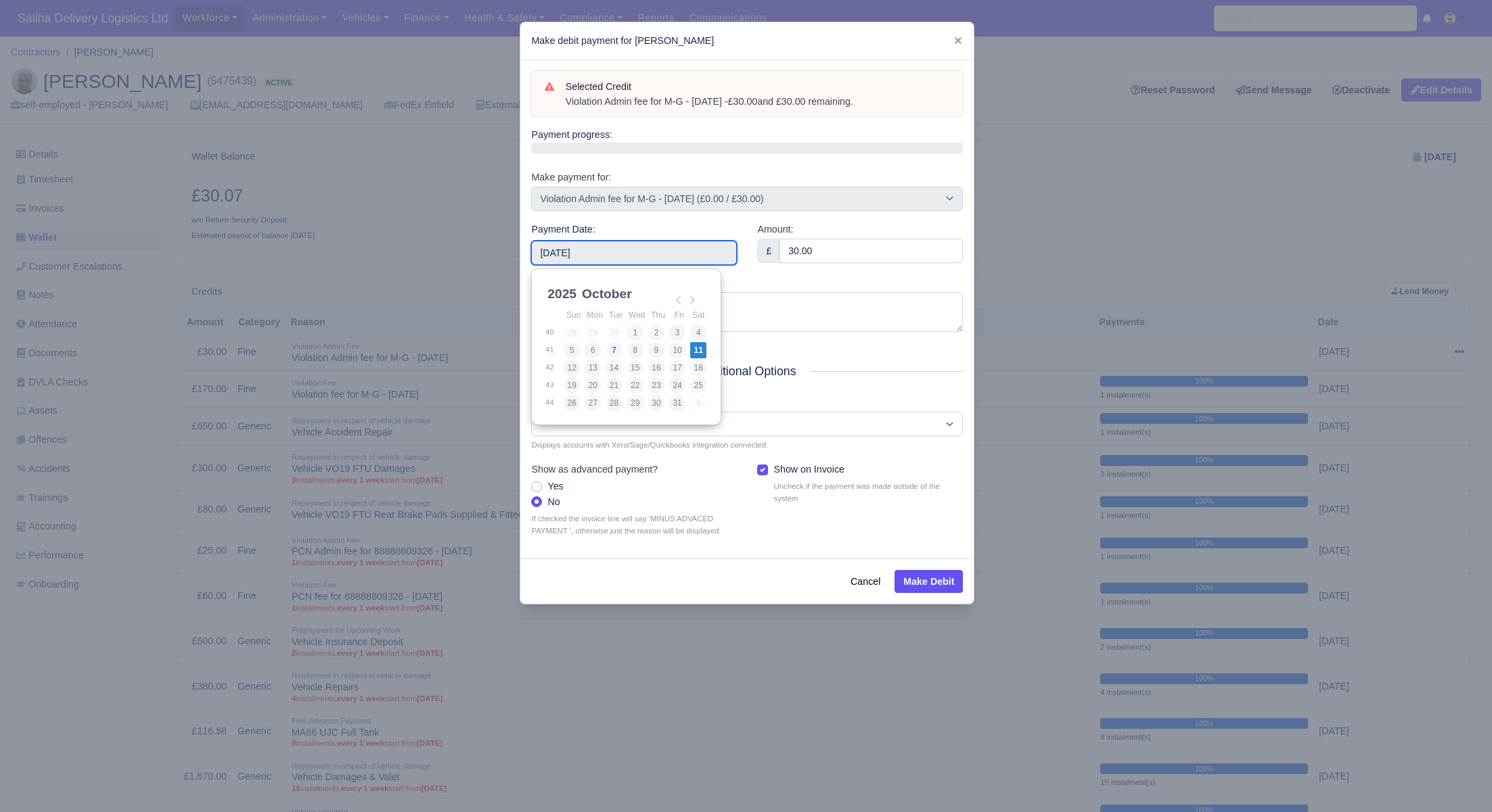
click at [657, 252] on input "[DATE]" at bounding box center [634, 253] width 206 height 24
drag, startPoint x: 678, startPoint y: 301, endPoint x: 671, endPoint y: 343, distance: 42.6
type input "2025-09-08"
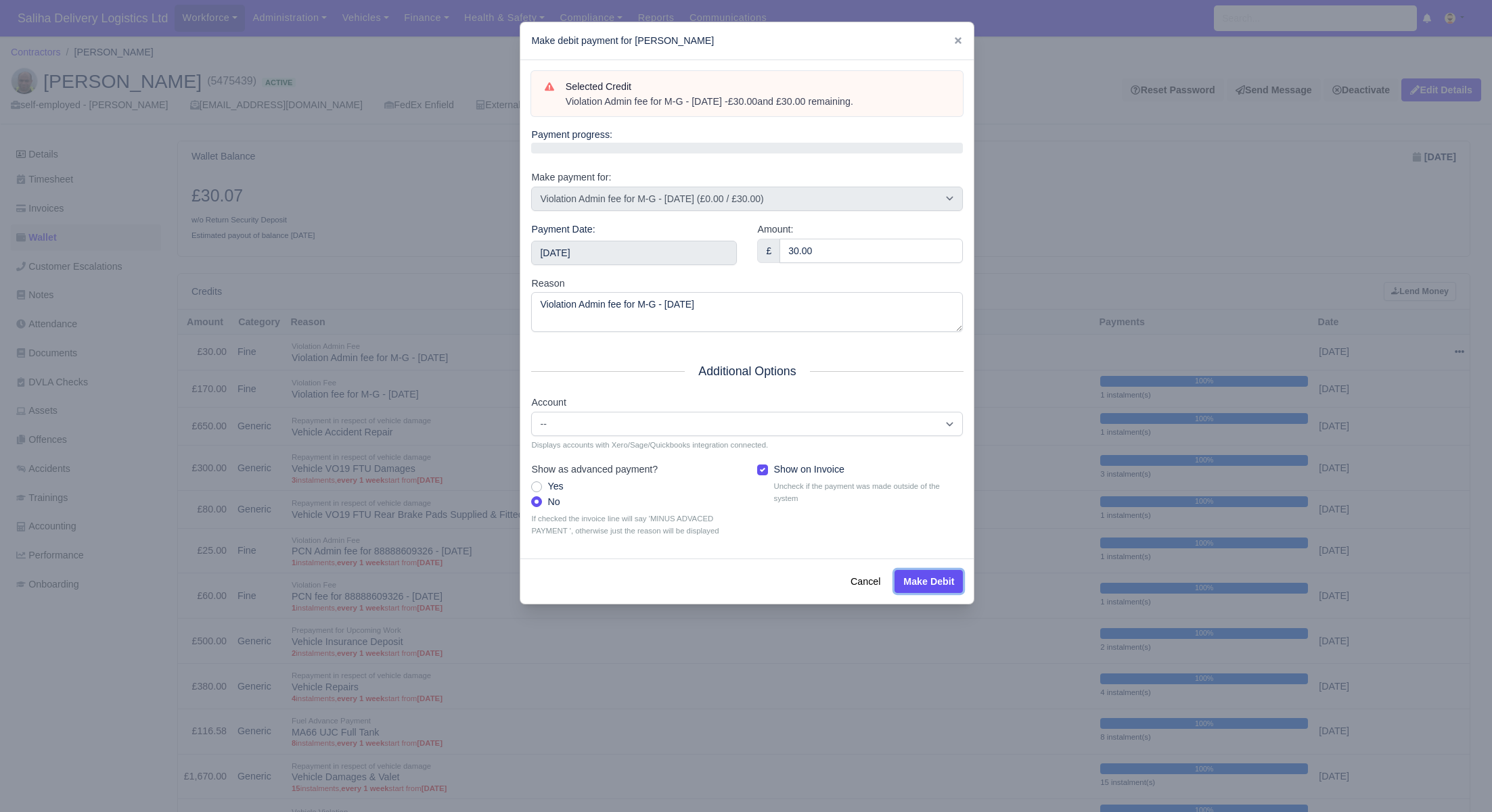
click at [925, 582] on button "Make Debit" at bounding box center [928, 582] width 68 height 23
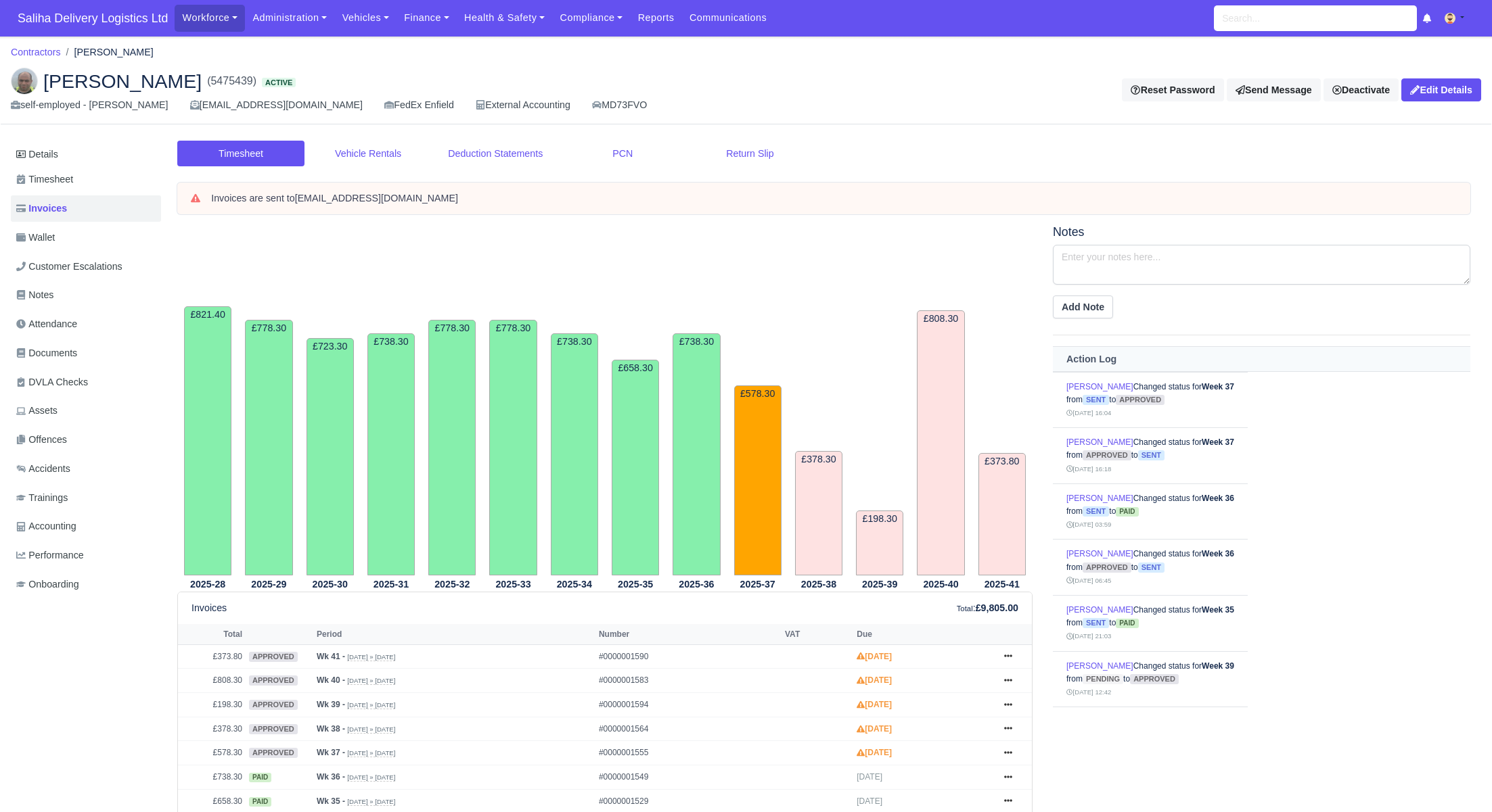
scroll to position [244, 0]
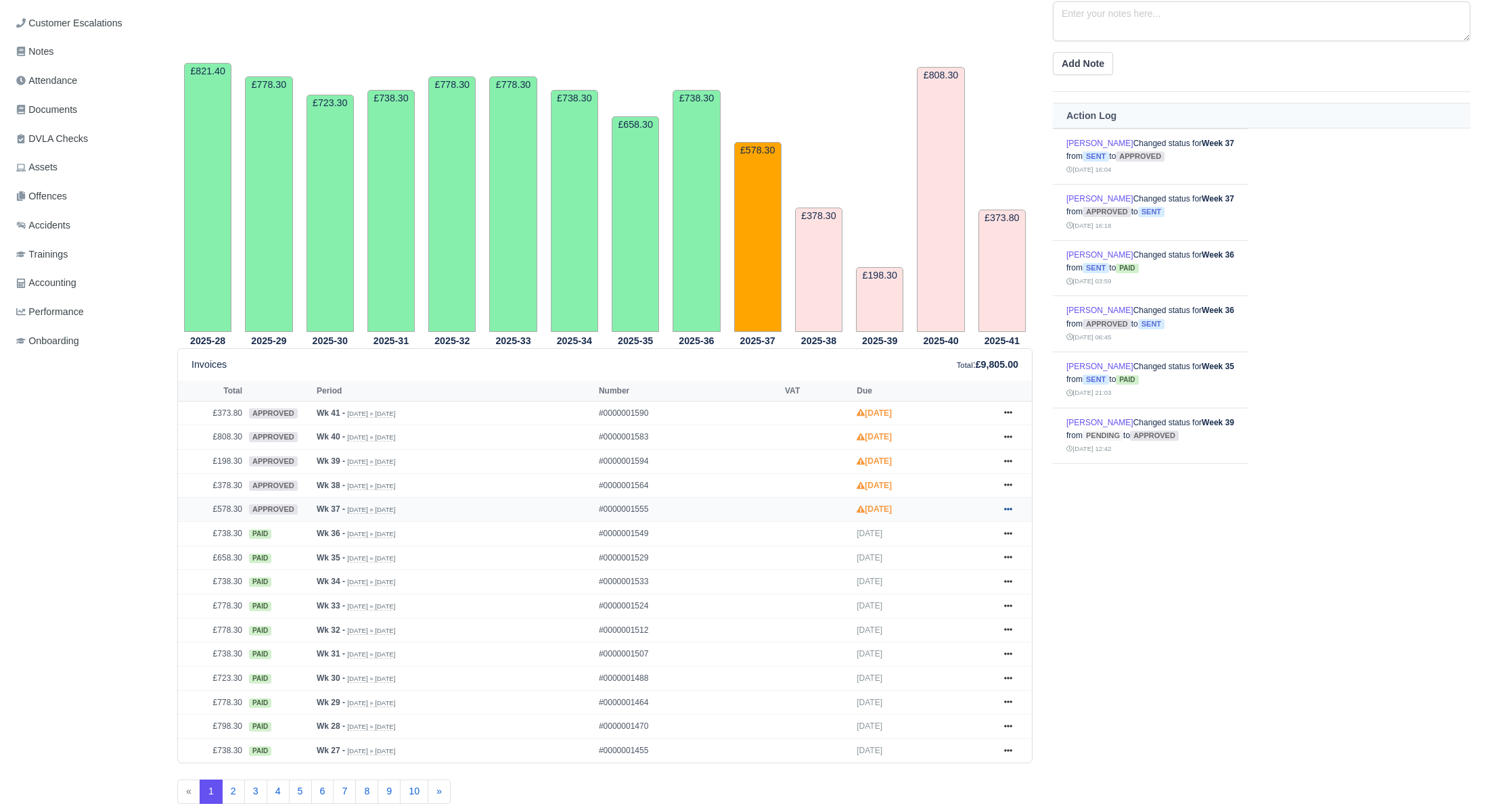
click at [1013, 505] on link at bounding box center [1008, 510] width 20 height 17
click at [962, 537] on link "Show Invoice" at bounding box center [956, 534] width 120 height 28
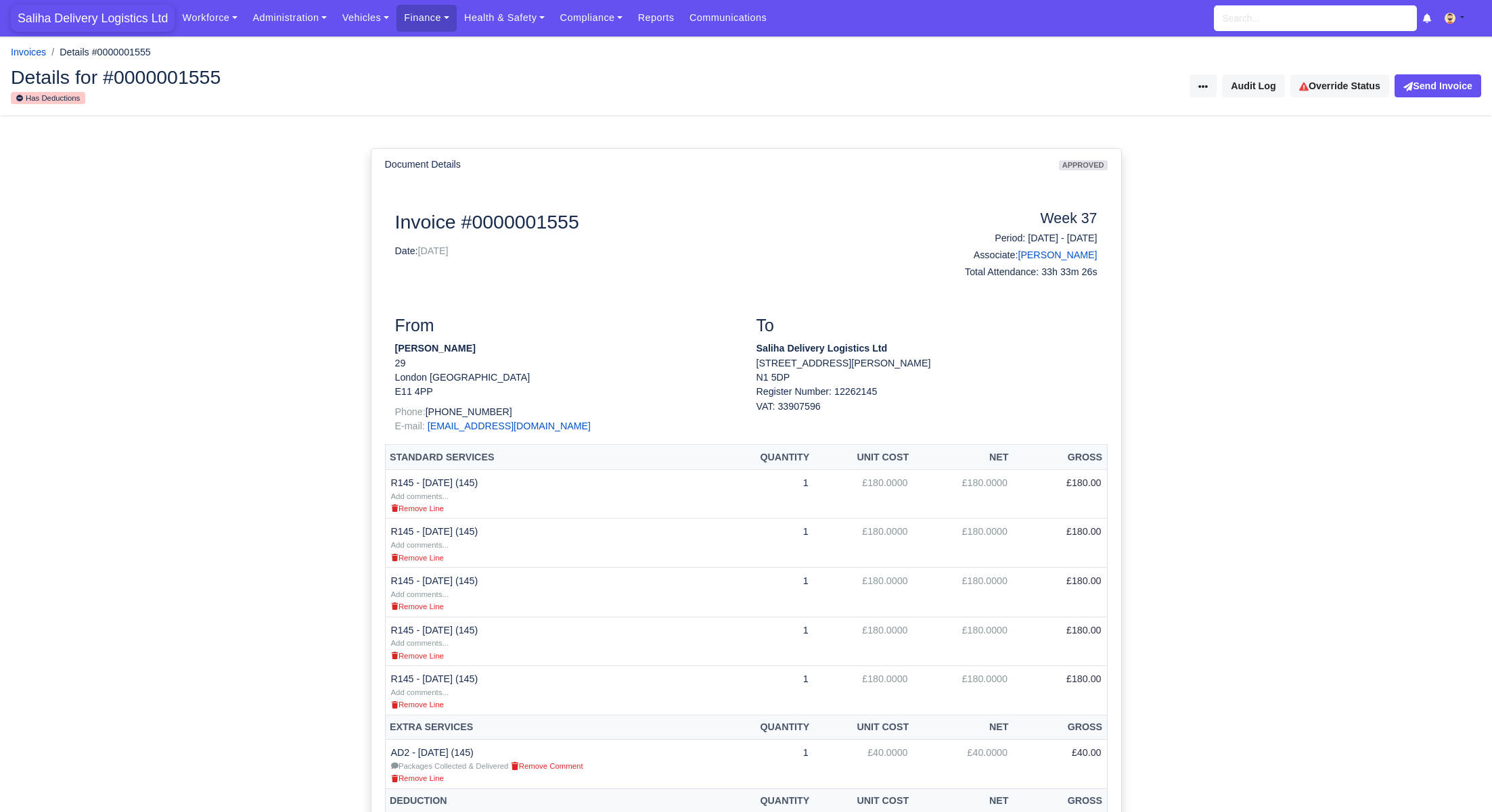
drag, startPoint x: 83, startPoint y: 17, endPoint x: 127, endPoint y: 22, distance: 44.3
click at [83, 17] on span "Saliha Delivery Logistics Ltd" at bounding box center [92, 18] width 163 height 27
